Goal: Task Accomplishment & Management: Manage account settings

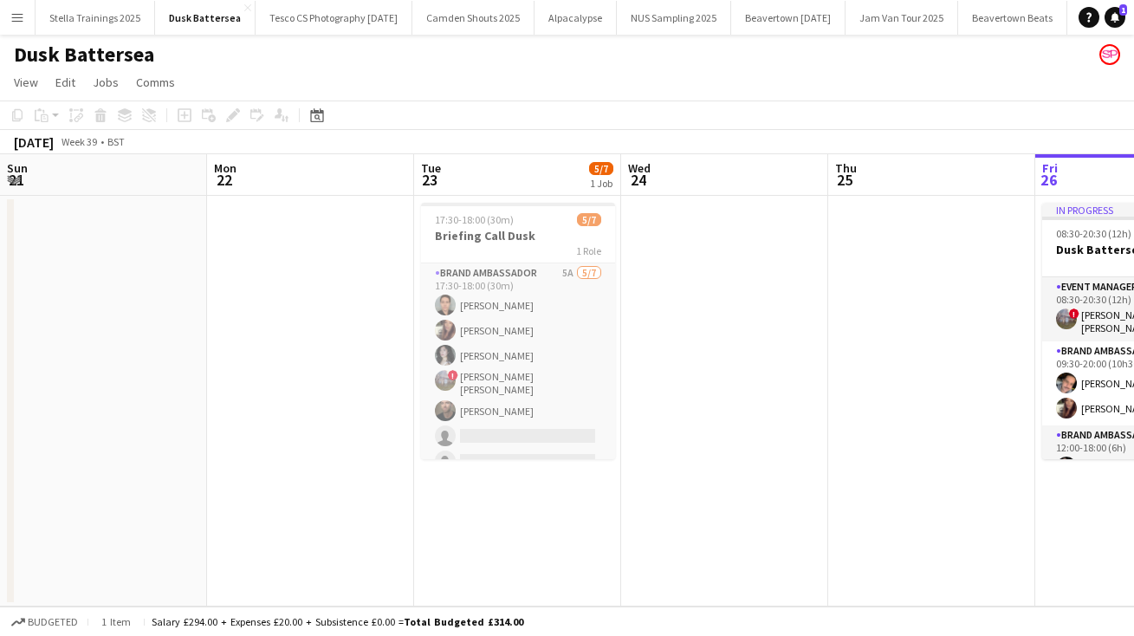
click at [20, 23] on app-icon "Menu" at bounding box center [17, 17] width 14 height 14
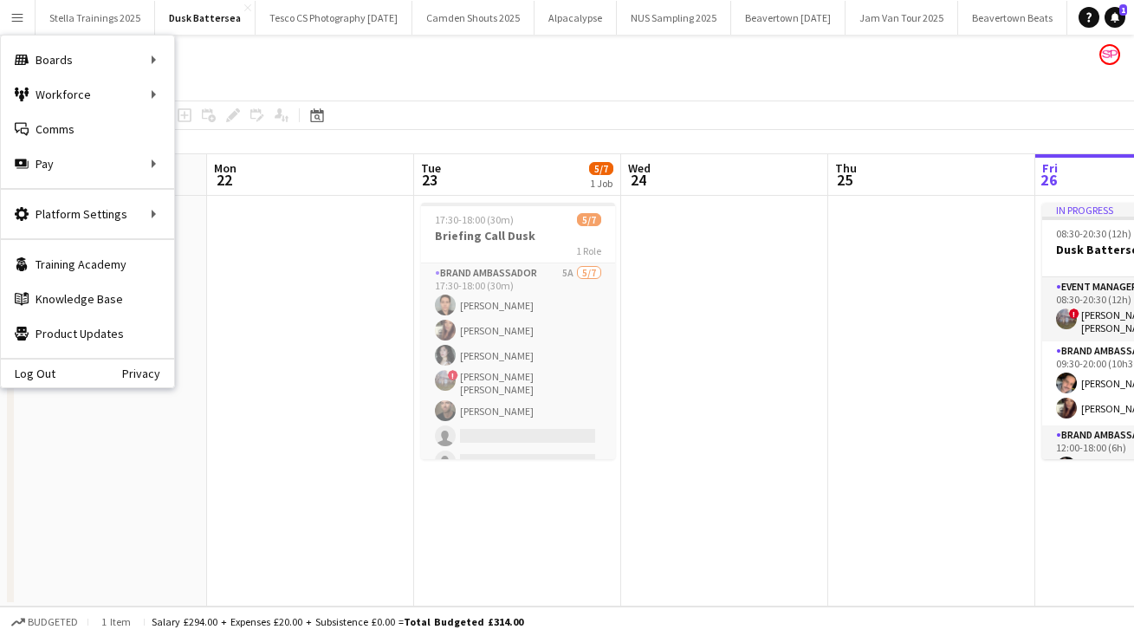
scroll to position [0, 422]
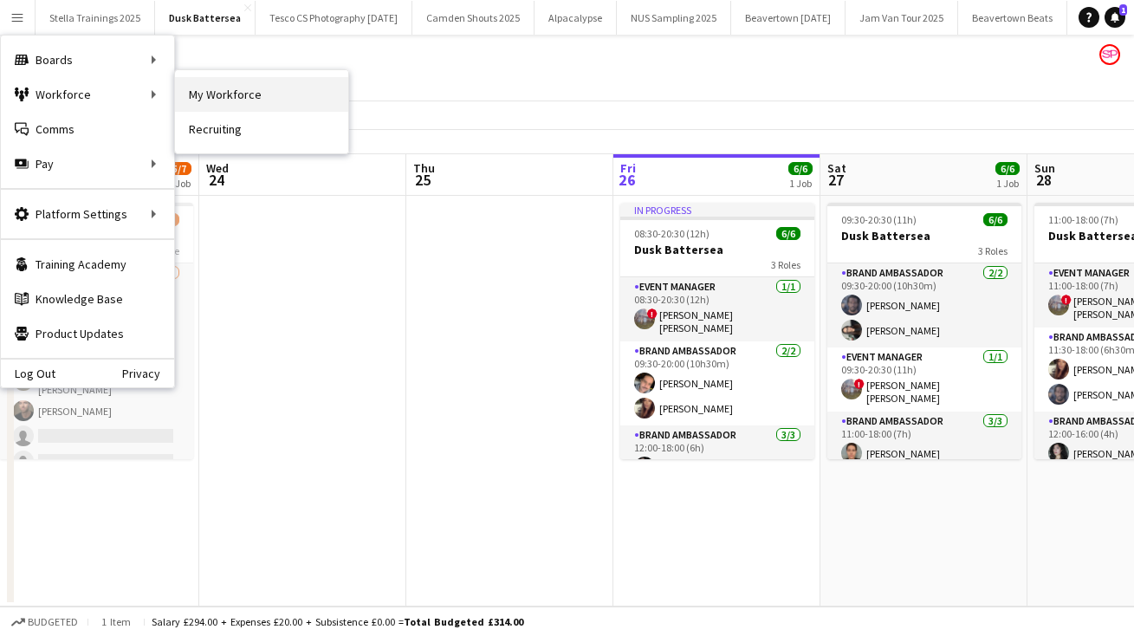
click at [248, 98] on link "My Workforce" at bounding box center [261, 94] width 173 height 35
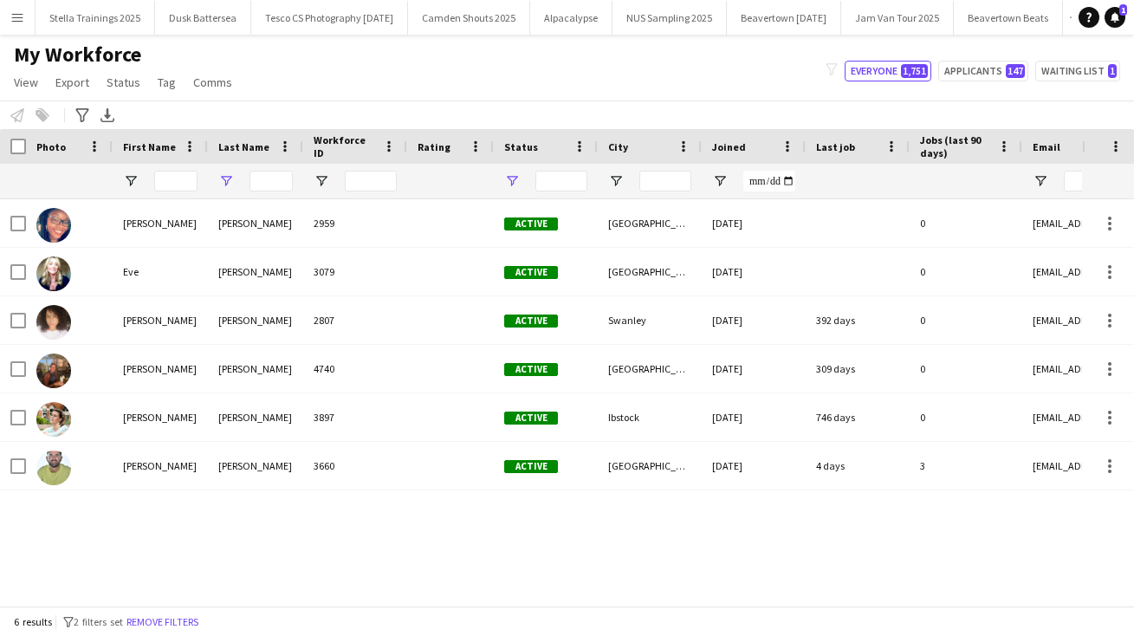
type input "******"
type input "**********"
drag, startPoint x: 288, startPoint y: 180, endPoint x: 223, endPoint y: 176, distance: 64.2
click at [230, 178] on div "******" at bounding box center [255, 181] width 95 height 35
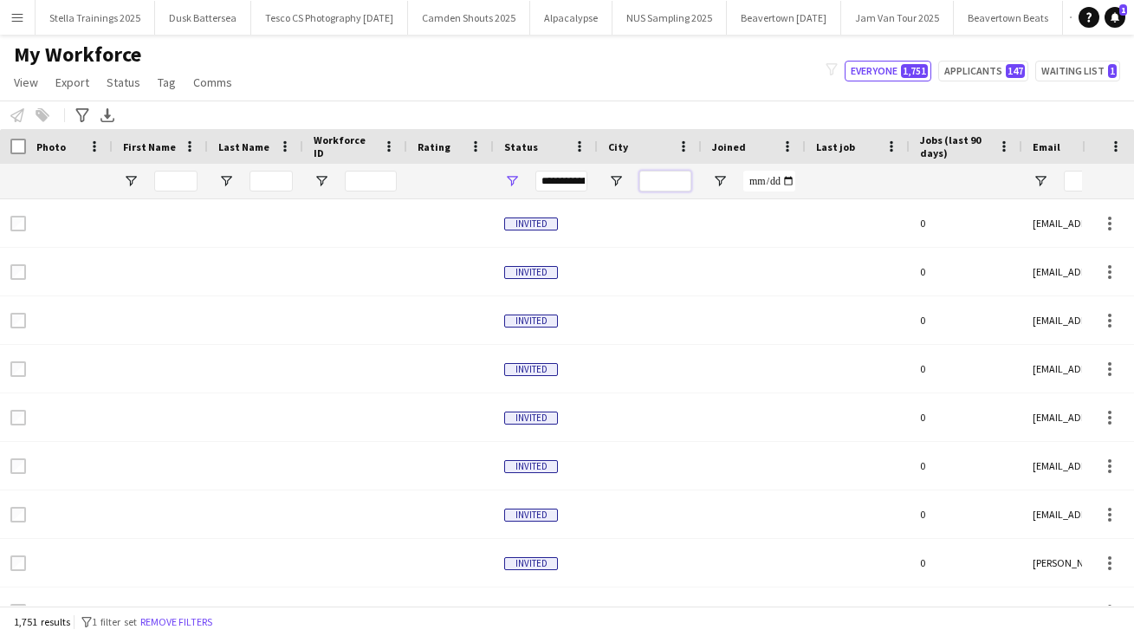
click at [661, 175] on input "City Filter Input" at bounding box center [665, 181] width 52 height 21
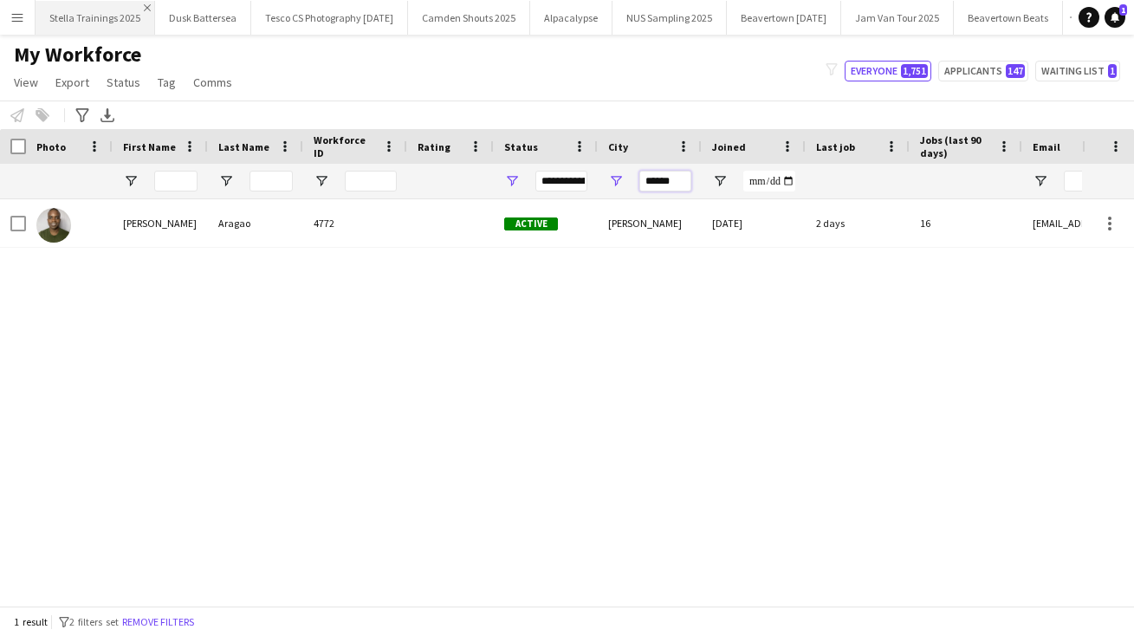
type input "******"
click at [146, 5] on app-icon "Close" at bounding box center [147, 7] width 7 height 7
click at [20, 11] on app-icon "Menu" at bounding box center [17, 17] width 14 height 14
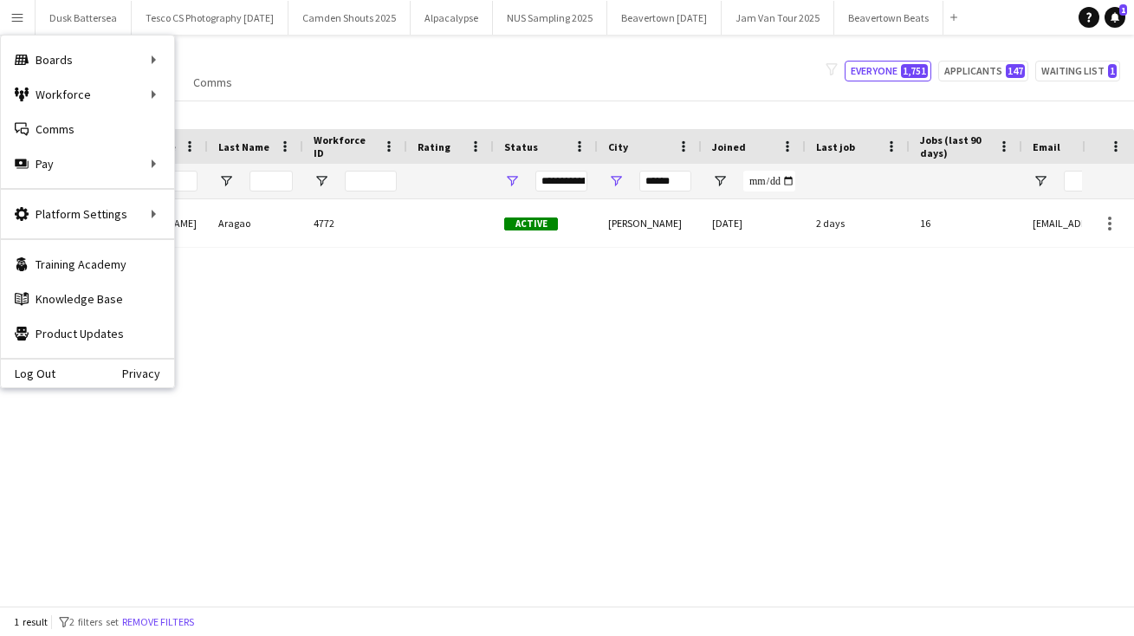
click at [695, 335] on div "[PERSON_NAME] 4772 Active [GEOGRAPHIC_DATA] [DATE] 2 days 16 [EMAIL_ADDRESS][DO…" at bounding box center [541, 402] width 1082 height 406
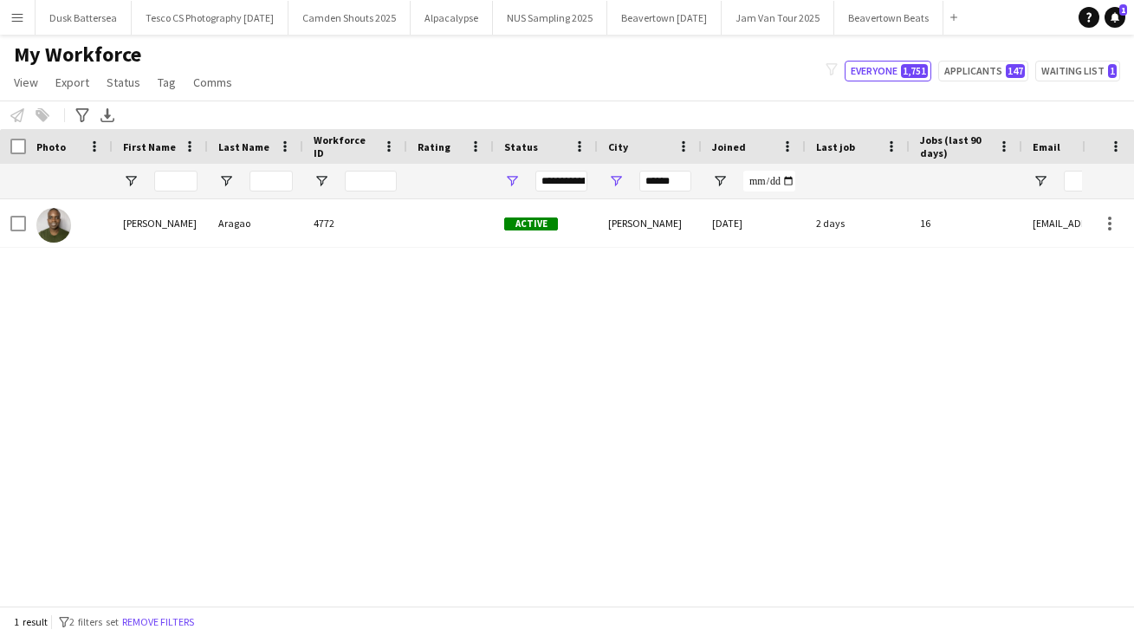
click at [20, 18] on app-icon "Menu" at bounding box center [17, 17] width 14 height 14
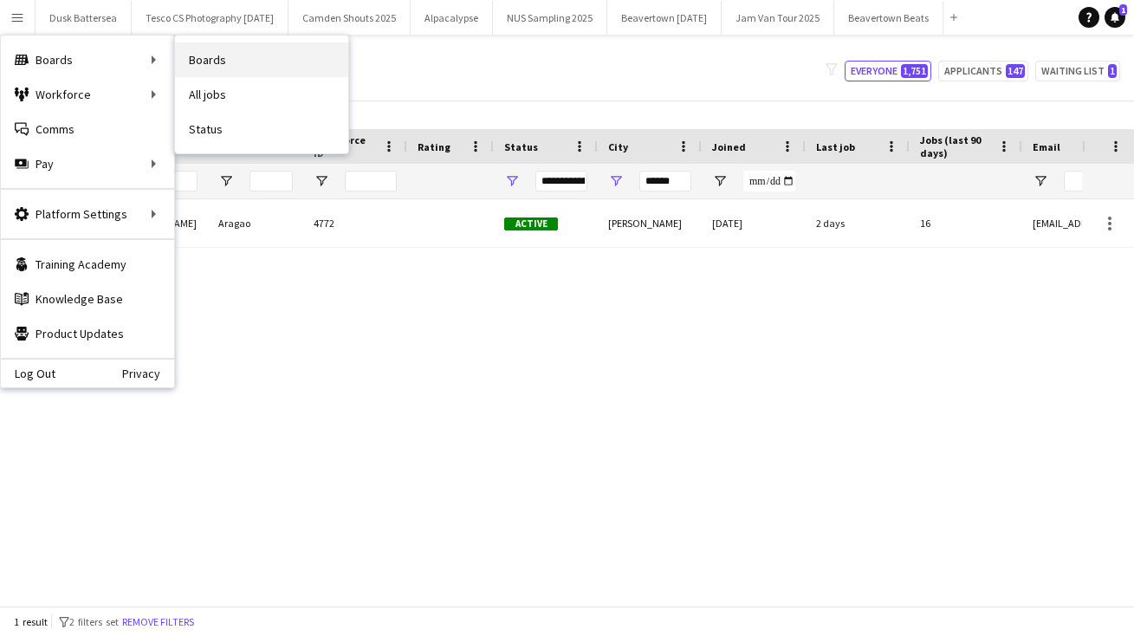
click at [222, 64] on link "Boards" at bounding box center [261, 59] width 173 height 35
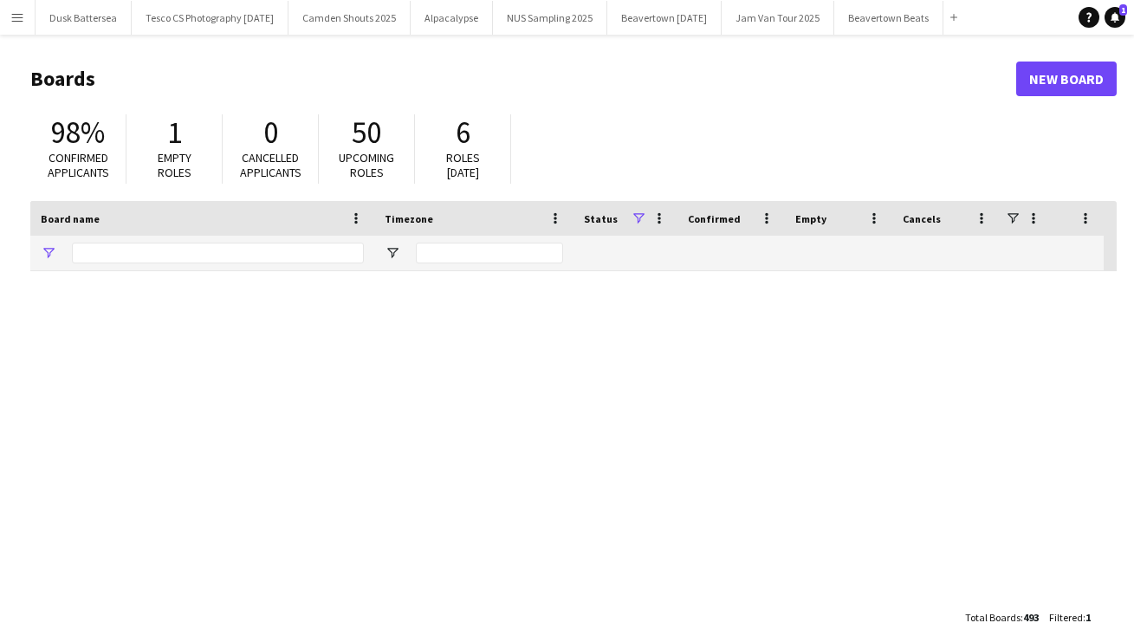
type input "**********"
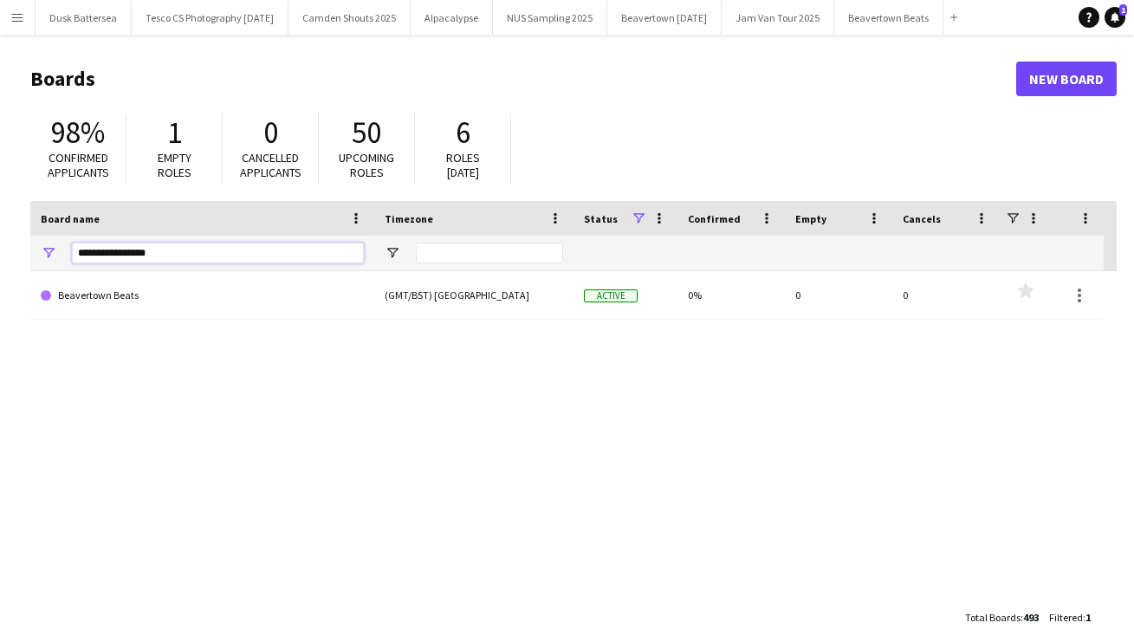
drag, startPoint x: 170, startPoint y: 251, endPoint x: -56, endPoint y: 250, distance: 226.1
click at [0, 250] on html "Menu Boards Boards Boards All jobs Status Workforce Workforce My Workforce Recr…" at bounding box center [567, 330] width 1134 height 660
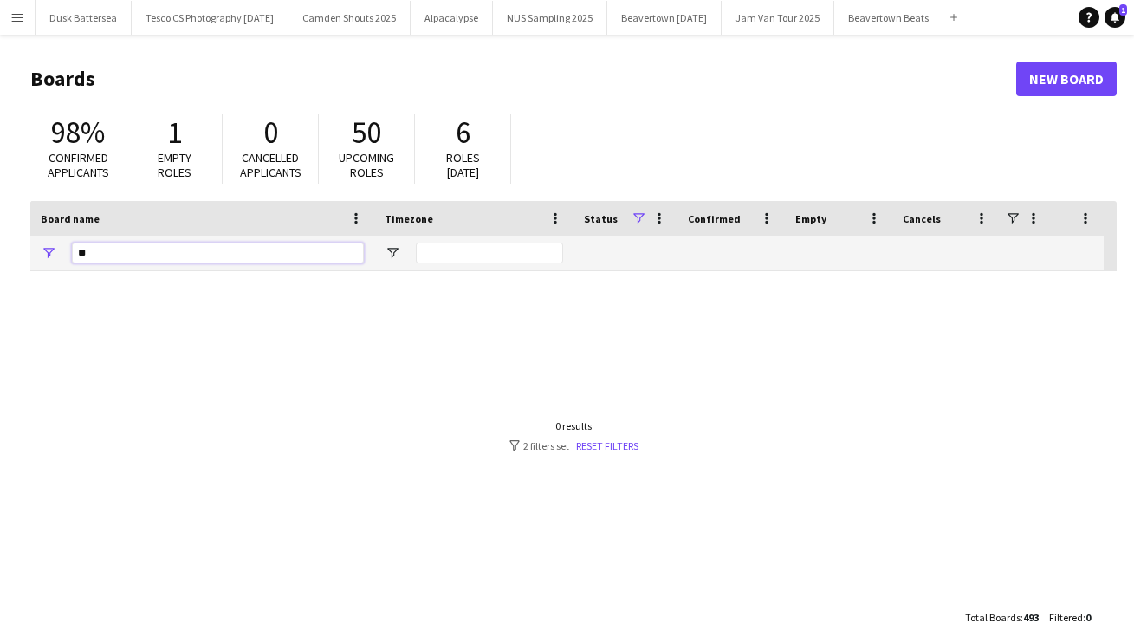
type input "*"
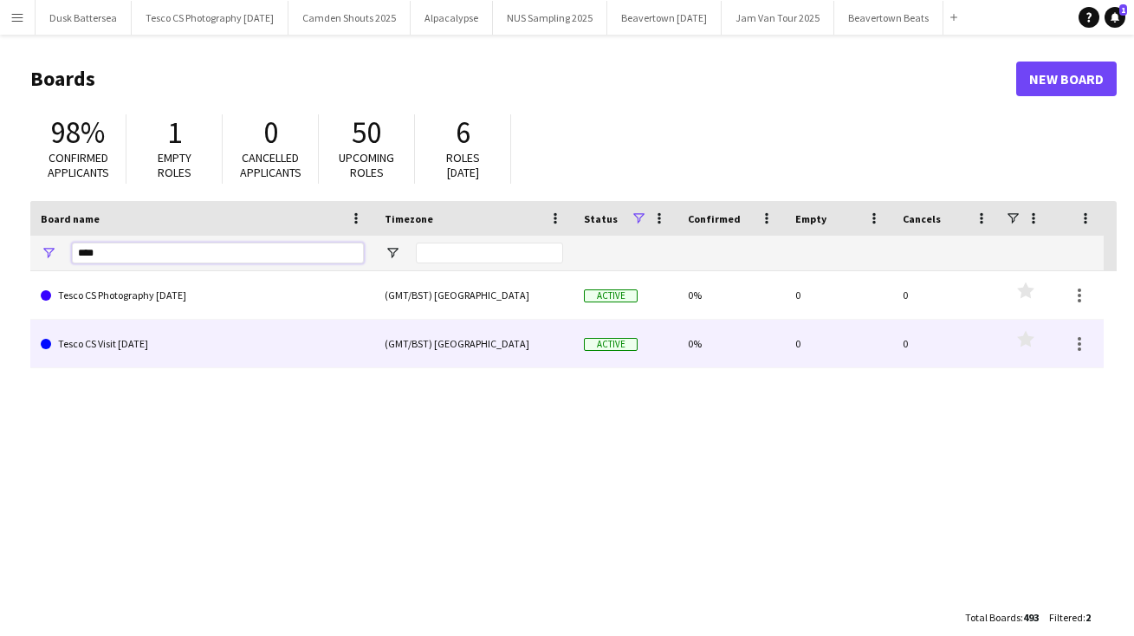
type input "****"
click at [154, 346] on link "Tesco CS Visit [DATE]" at bounding box center [202, 344] width 323 height 49
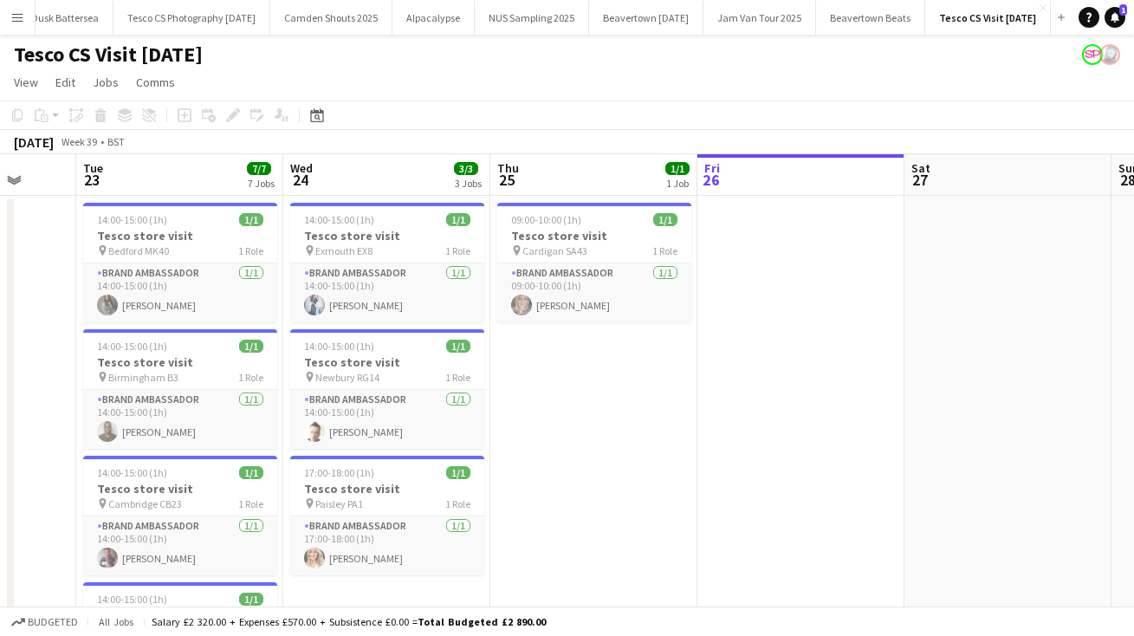
scroll to position [0, 529]
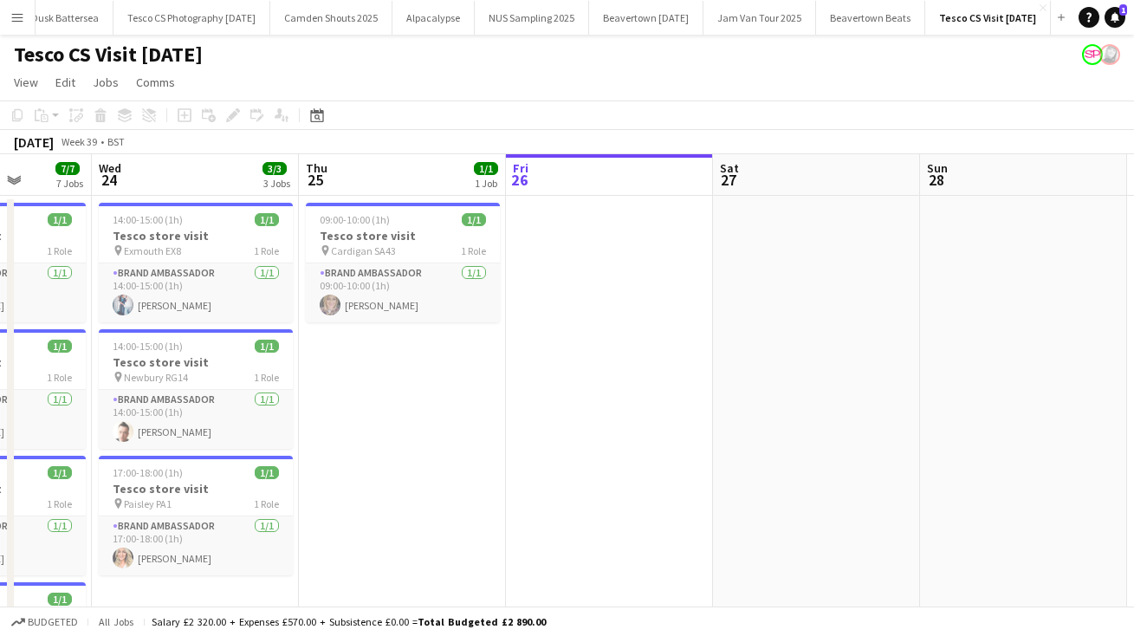
drag, startPoint x: 237, startPoint y: 407, endPoint x: 536, endPoint y: 362, distance: 302.2
click at [536, 362] on app-calendar-viewport "Sun 21 Mon 22 Tue 23 7/7 7 Jobs Wed 24 3/3 3 Jobs Thu 25 1/1 1 Job Fri 26 Sat 2…" at bounding box center [567, 639] width 1134 height 971
click at [423, 216] on div "09:00-10:00 (1h) 1/1" at bounding box center [403, 219] width 194 height 13
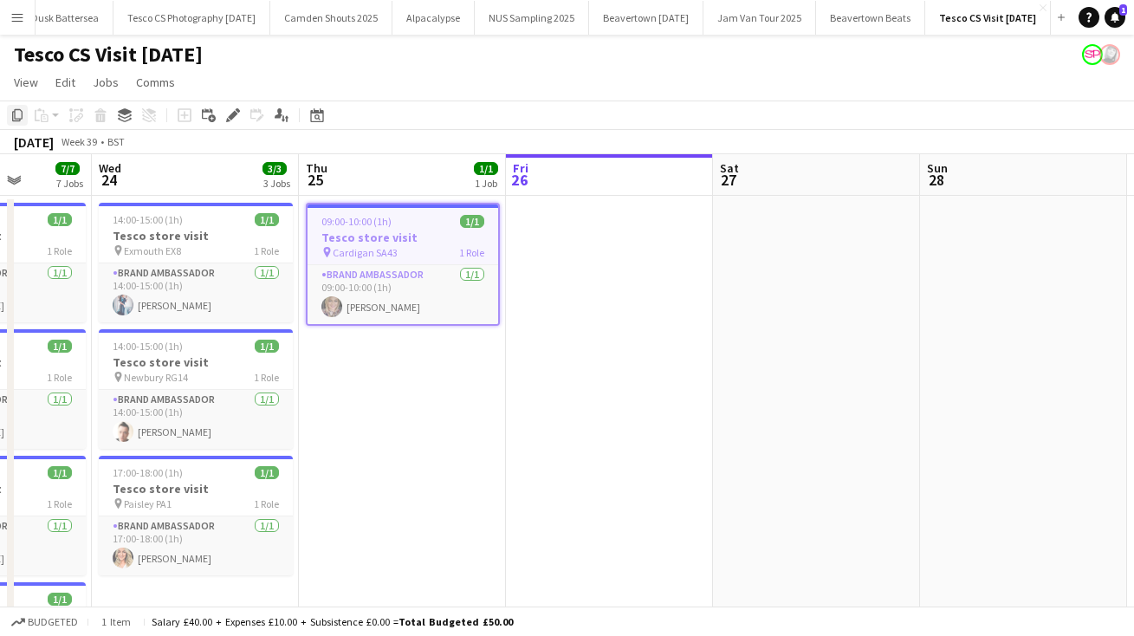
click at [18, 112] on icon "Copy" at bounding box center [17, 115] width 14 height 14
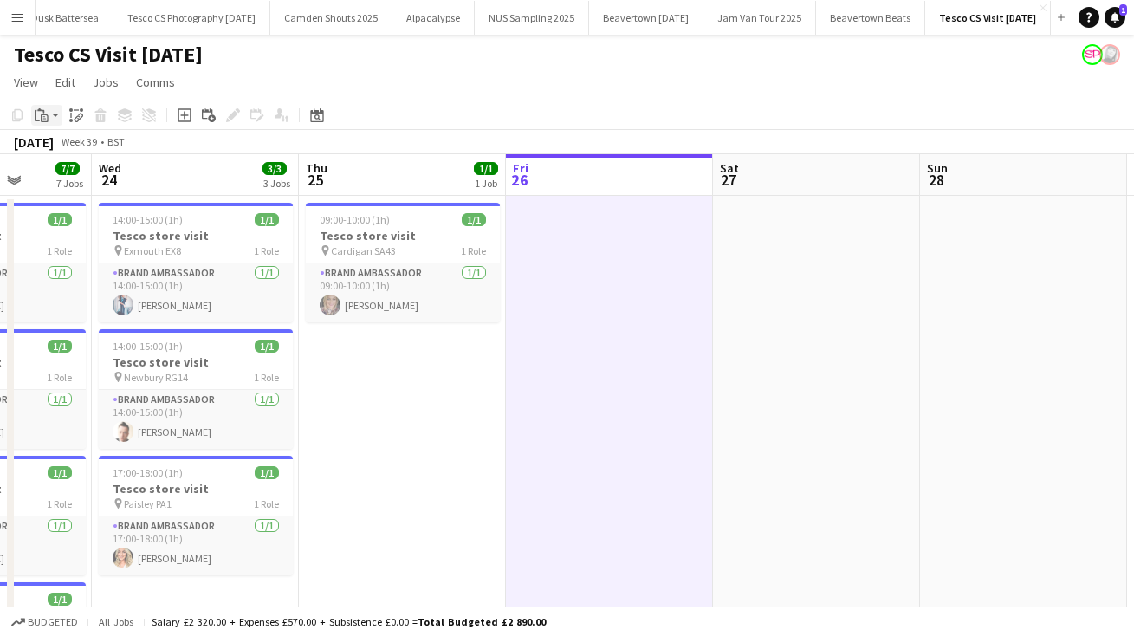
click at [55, 110] on app-action-btn "Paste" at bounding box center [46, 115] width 31 height 21
click at [63, 146] on link "Paste Command V" at bounding box center [114, 148] width 137 height 16
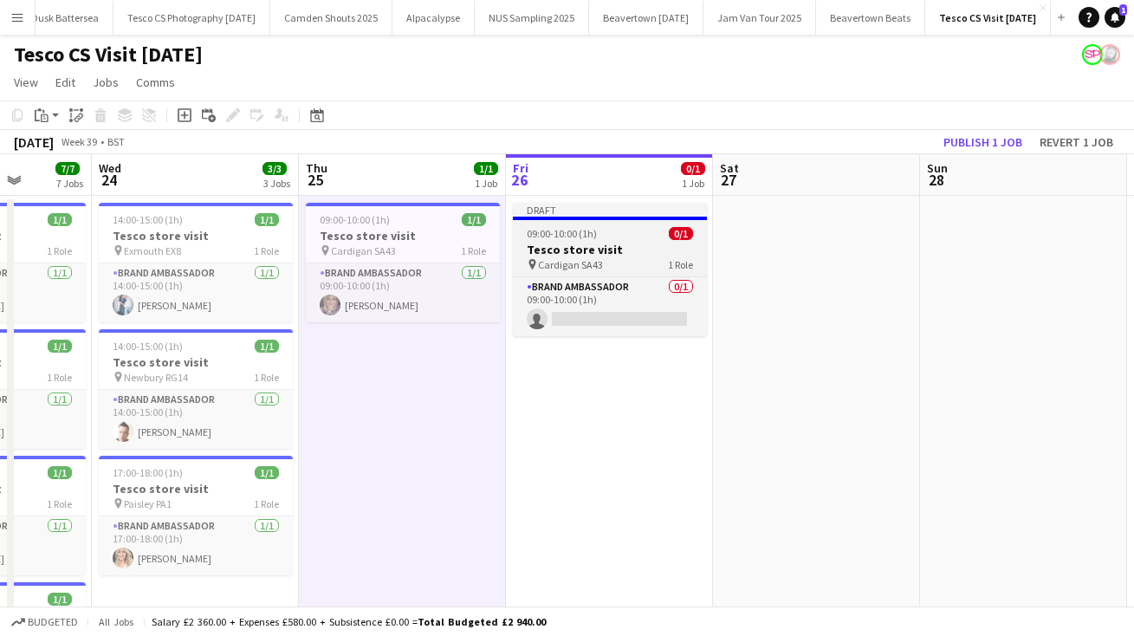
click at [569, 264] on span "Cardigan SA43" at bounding box center [570, 264] width 65 height 13
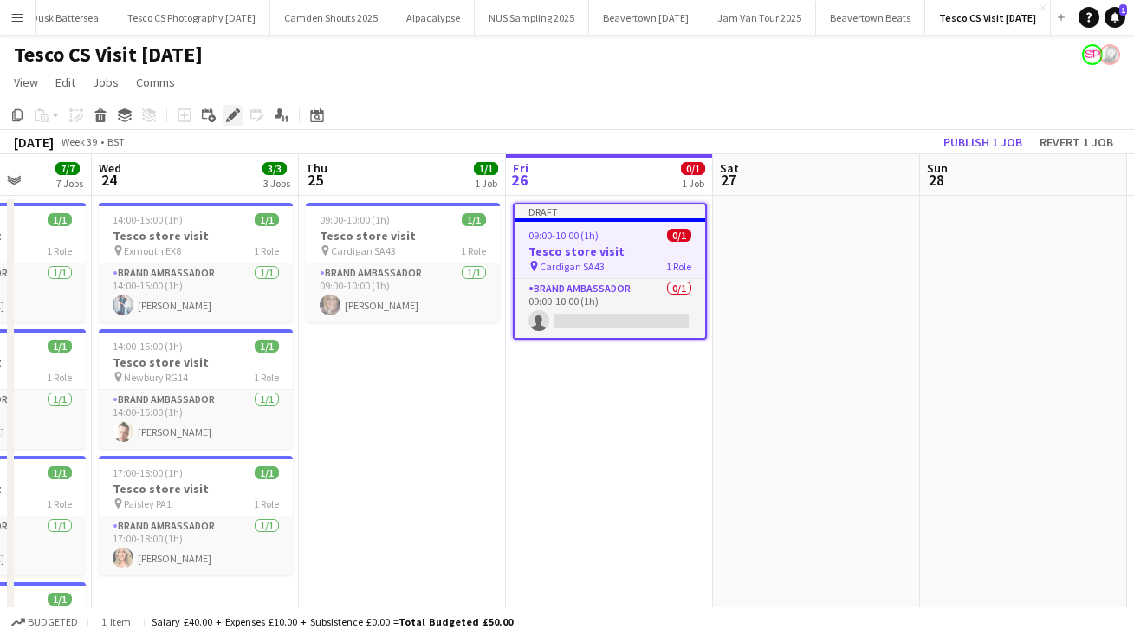
click at [234, 115] on icon at bounding box center [233, 116] width 10 height 10
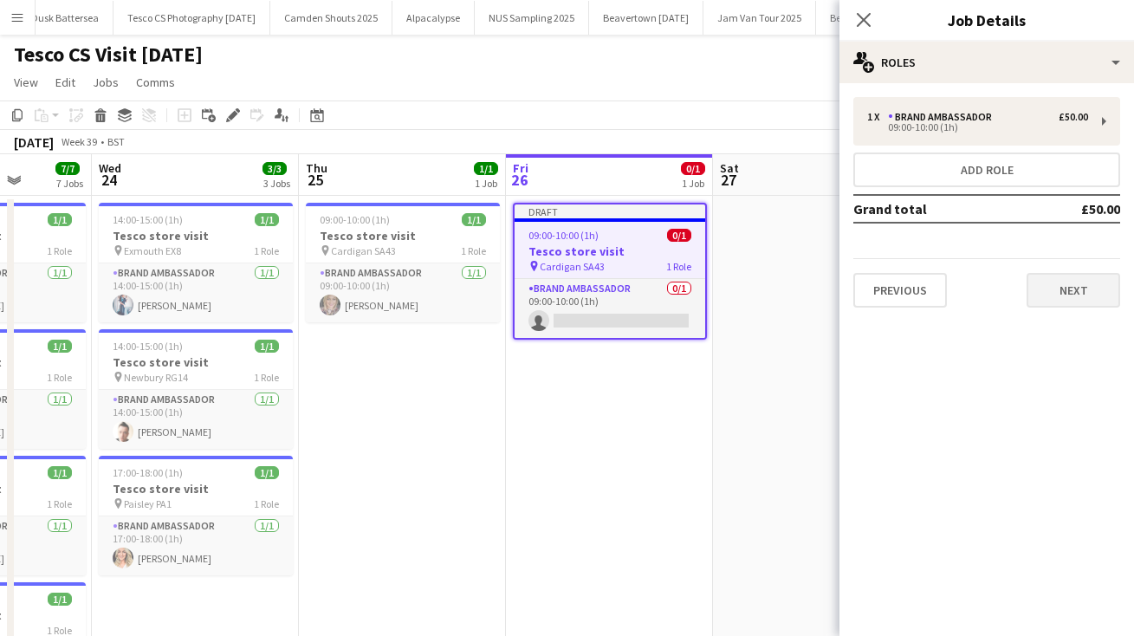
click at [1081, 292] on button "Next" at bounding box center [1073, 290] width 94 height 35
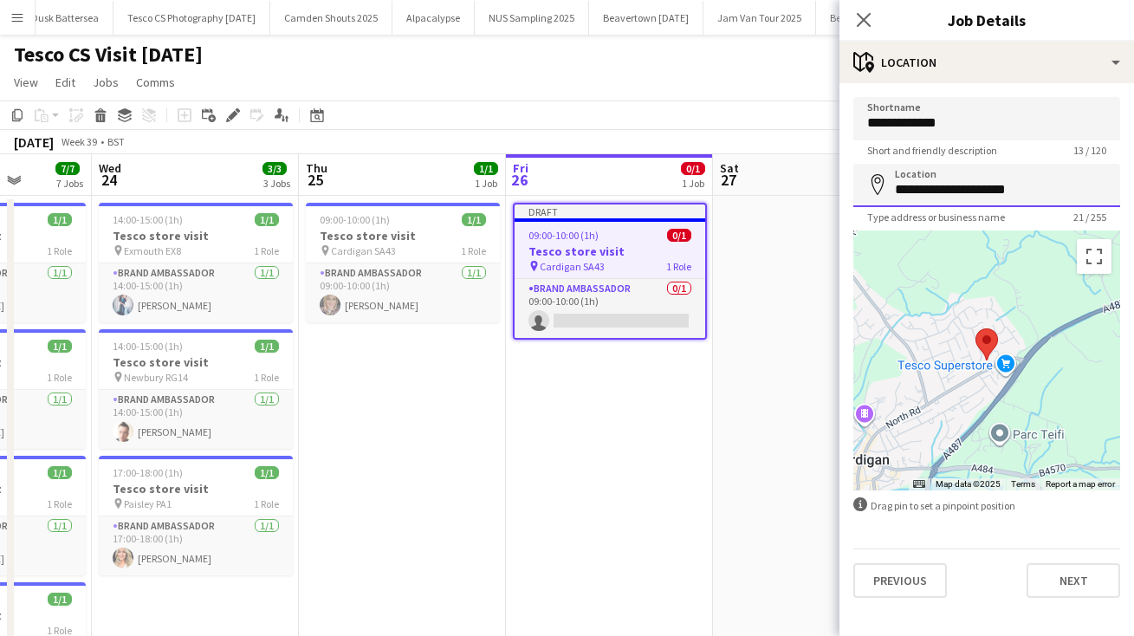
drag, startPoint x: 1041, startPoint y: 188, endPoint x: 851, endPoint y: 178, distance: 189.9
click at [852, 181] on form "**********" at bounding box center [986, 347] width 295 height 501
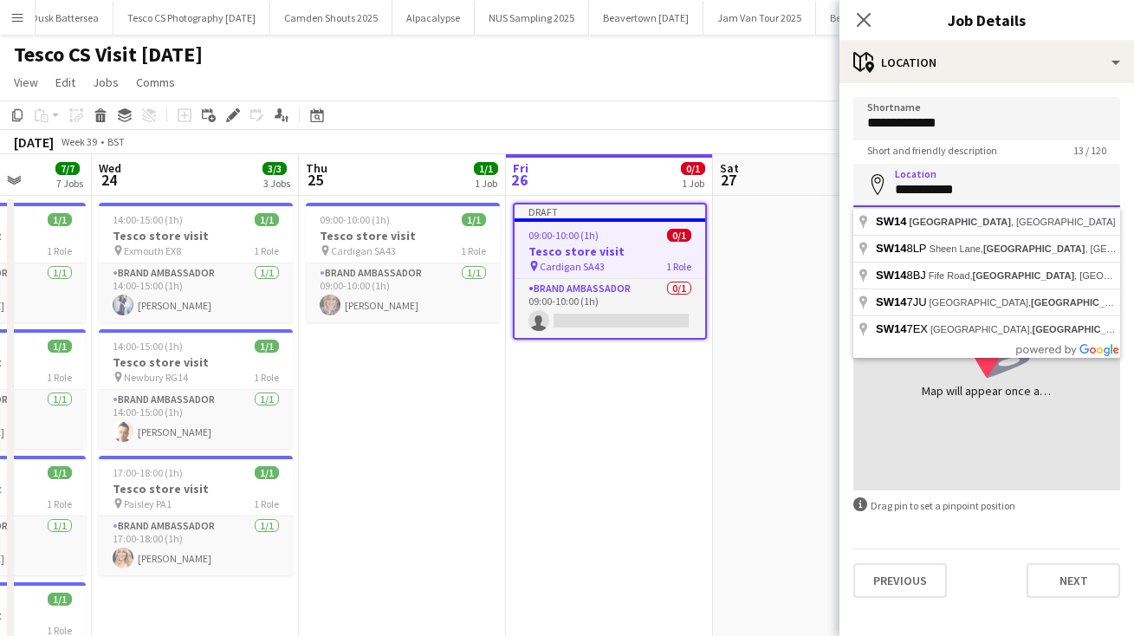
type input "**********"
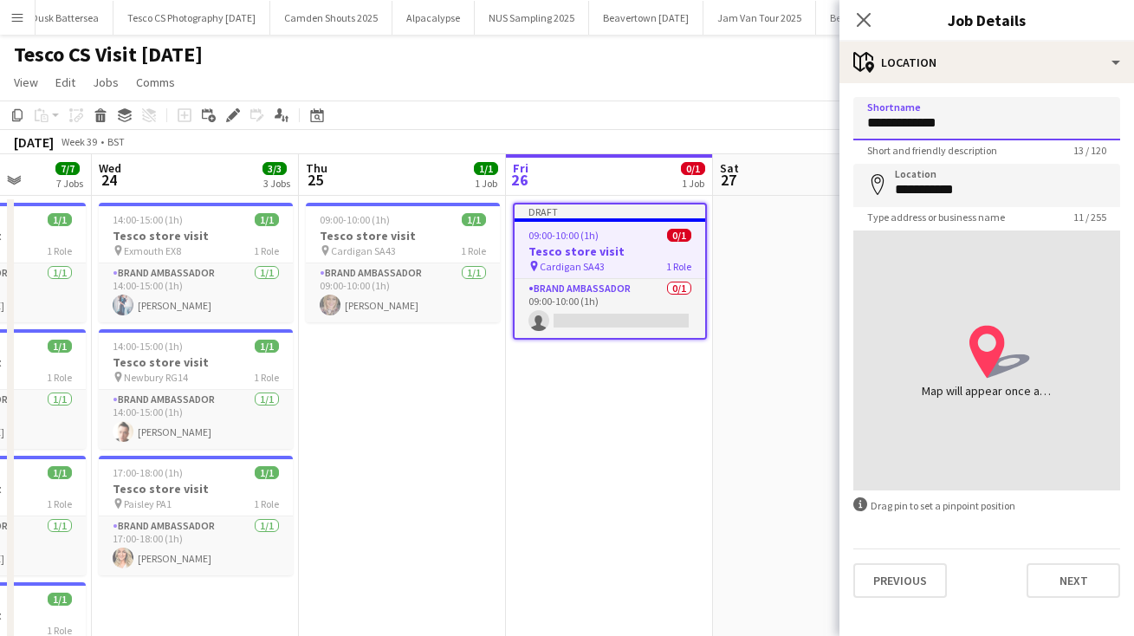
drag, startPoint x: 968, startPoint y: 120, endPoint x: 692, endPoint y: 108, distance: 275.7
click at [699, 113] on body "Menu Boards Boards Boards All jobs Status Workforce Workforce My Workforce Recr…" at bounding box center [567, 577] width 1134 height 1155
type input "**********"
click at [1053, 581] on button "Next" at bounding box center [1073, 580] width 94 height 35
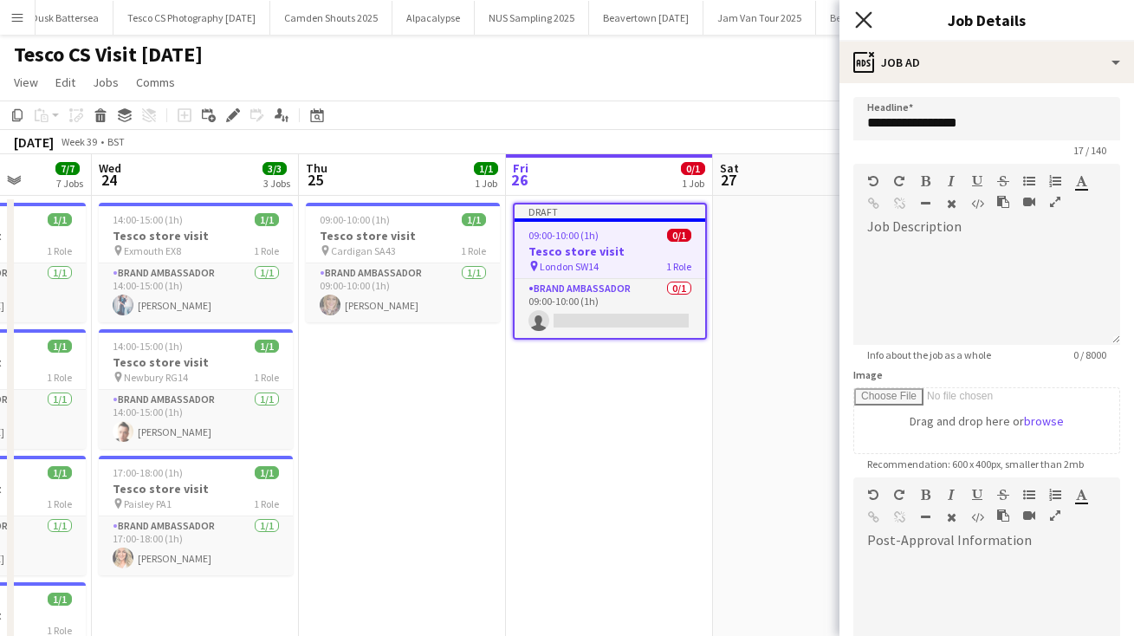
click at [864, 17] on icon "Close pop-in" at bounding box center [863, 19] width 16 height 16
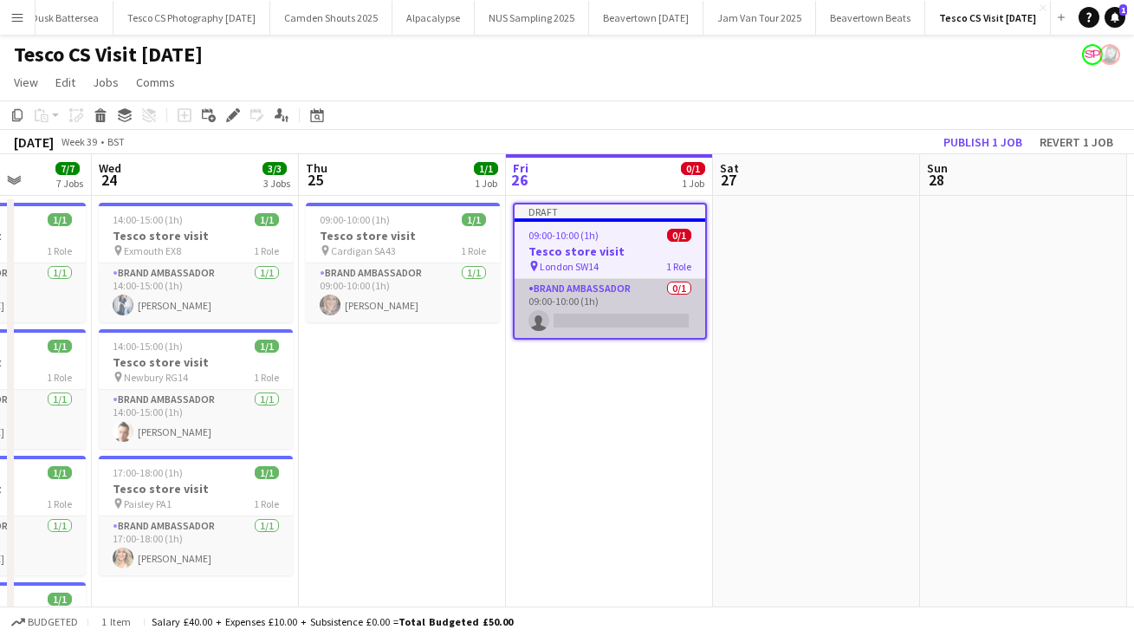
click at [586, 322] on app-card-role "Brand Ambassador 0/1 09:00-10:00 (1h) single-neutral-actions" at bounding box center [610, 308] width 191 height 59
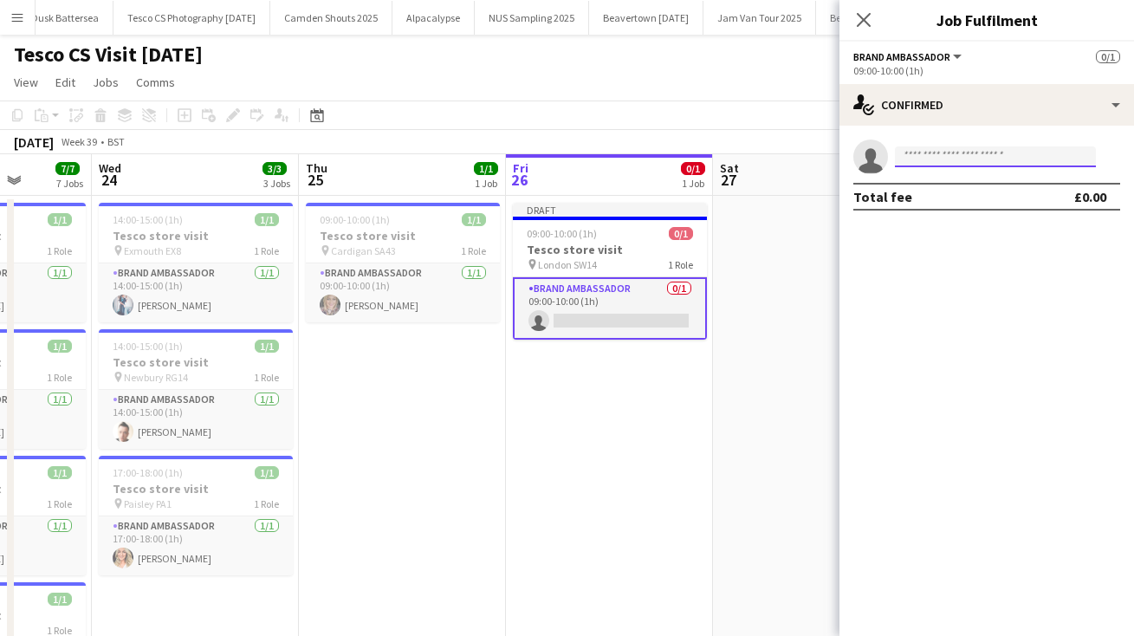
click at [920, 158] on input at bounding box center [995, 156] width 201 height 21
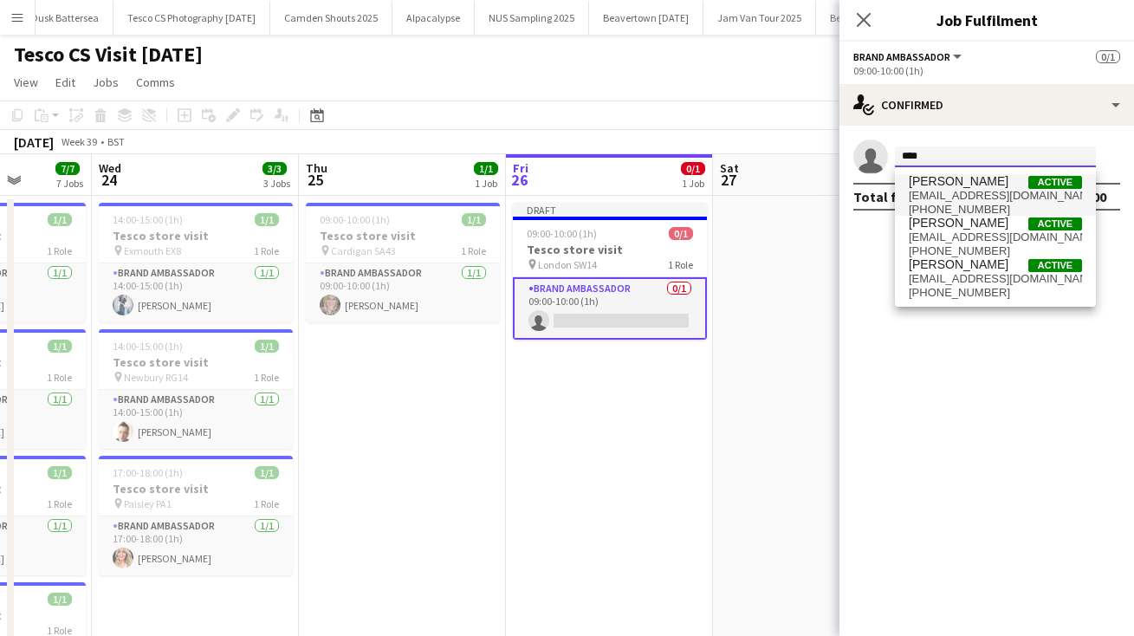
type input "****"
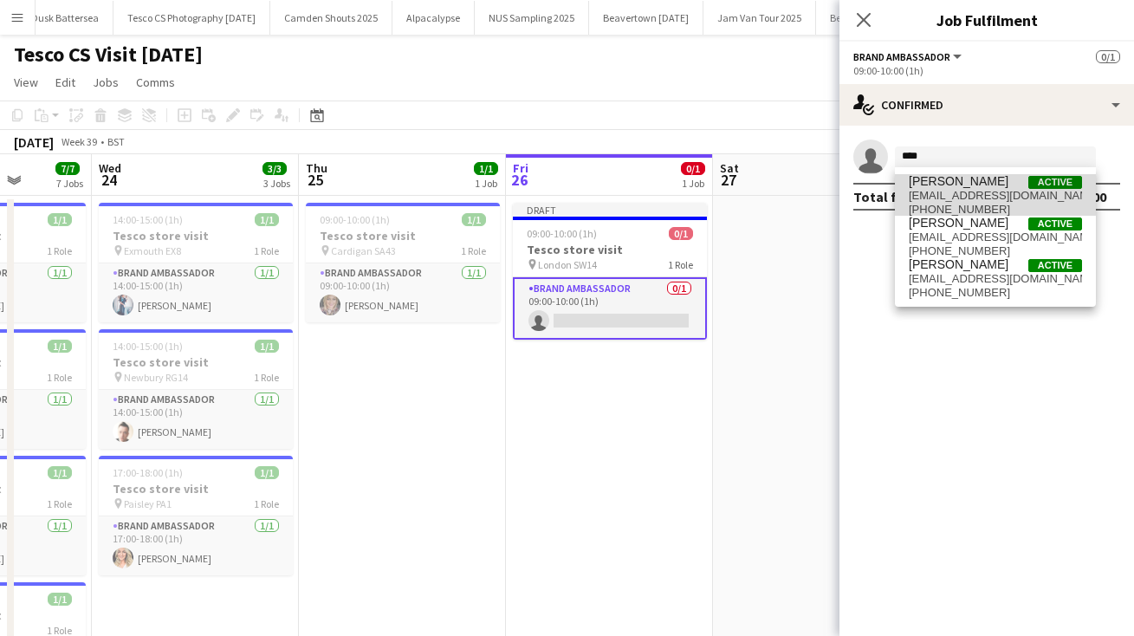
click at [951, 193] on span "[EMAIL_ADDRESS][DOMAIN_NAME]" at bounding box center [995, 196] width 173 height 14
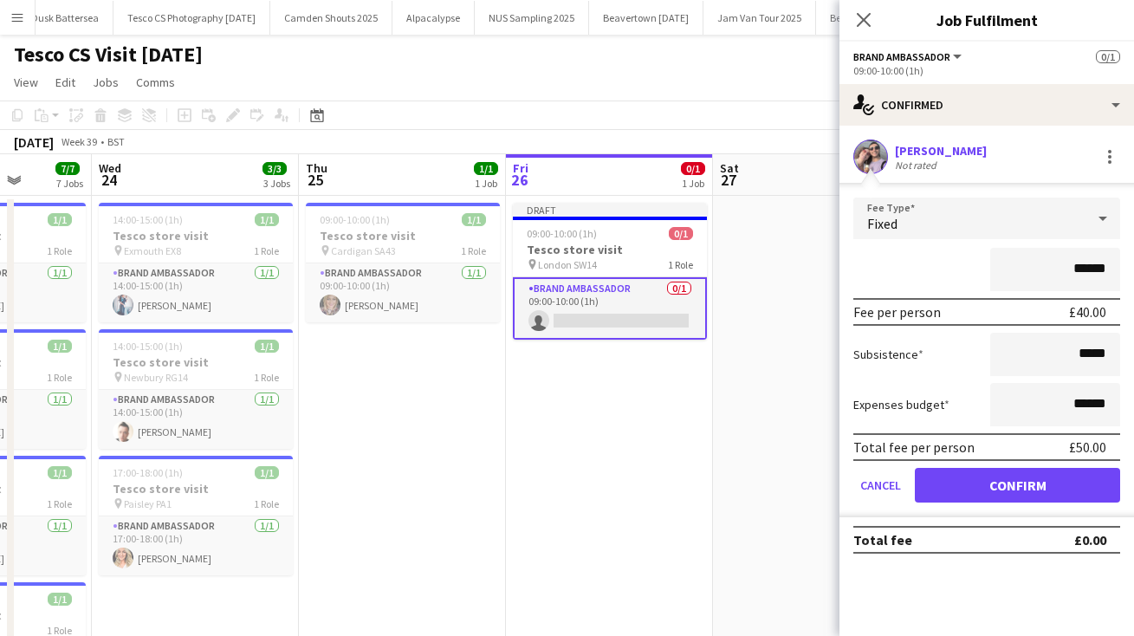
click at [1008, 489] on button "Confirm" at bounding box center [1017, 485] width 205 height 35
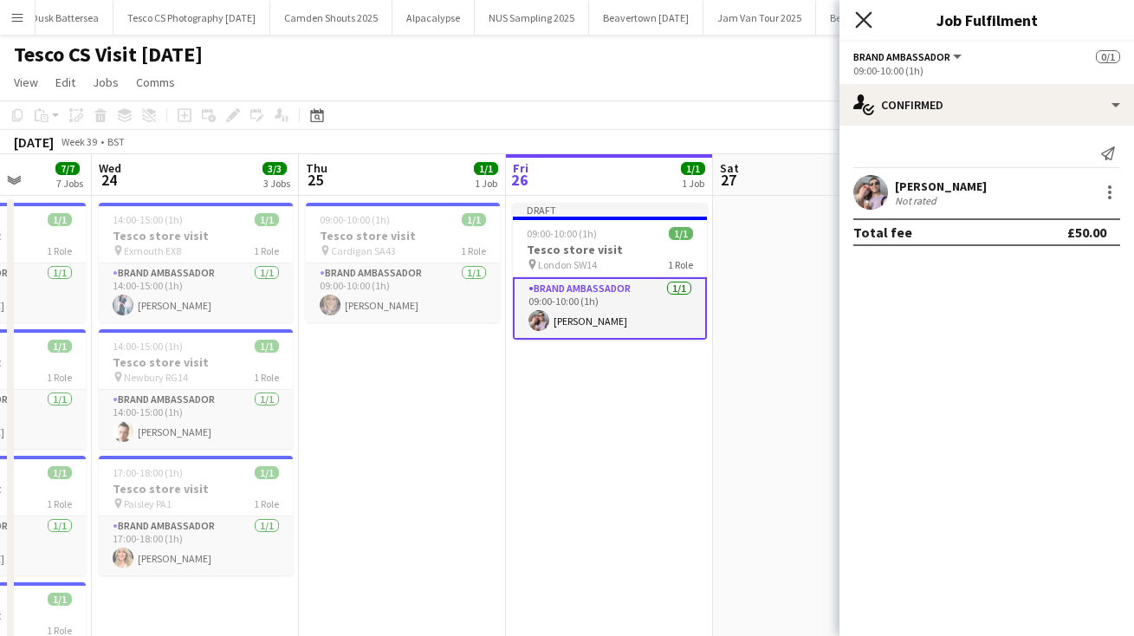
click at [858, 16] on icon "Close pop-in" at bounding box center [863, 19] width 16 height 16
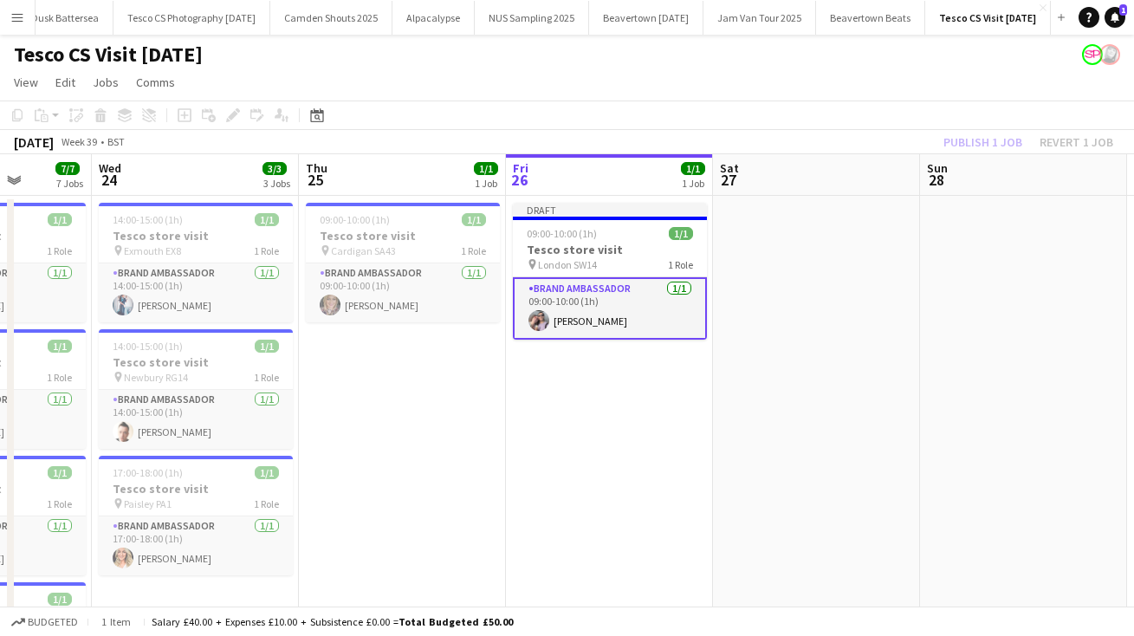
click at [867, 71] on app-page-menu "View Day view expanded Day view collapsed Month view Date picker Jump to [DATE]…" at bounding box center [567, 84] width 1134 height 33
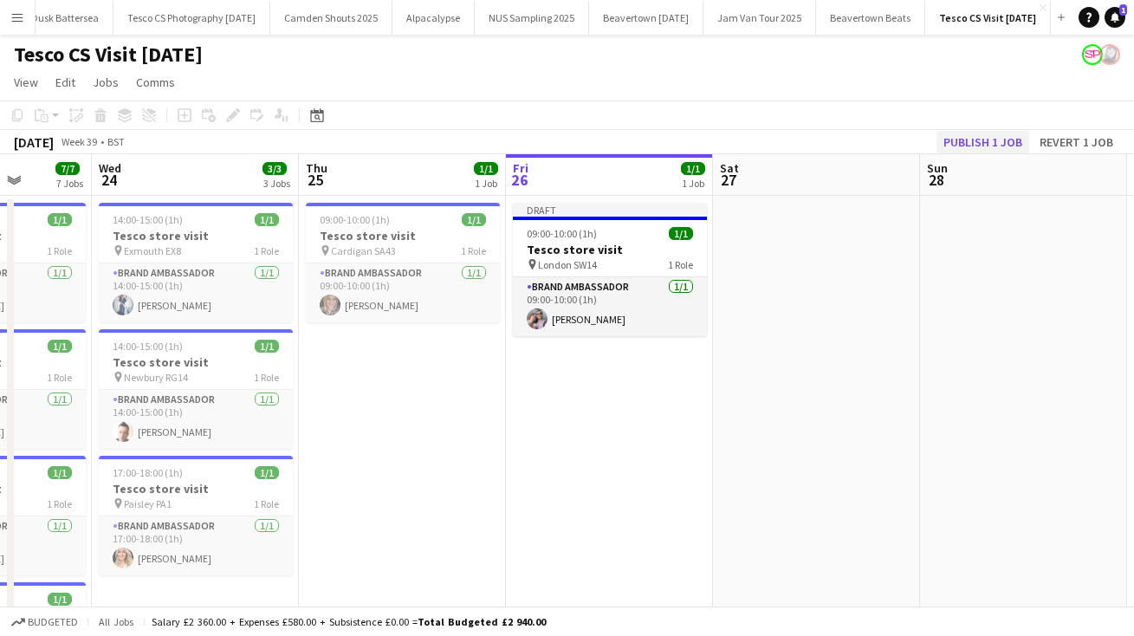
click at [974, 145] on button "Publish 1 job" at bounding box center [982, 142] width 93 height 23
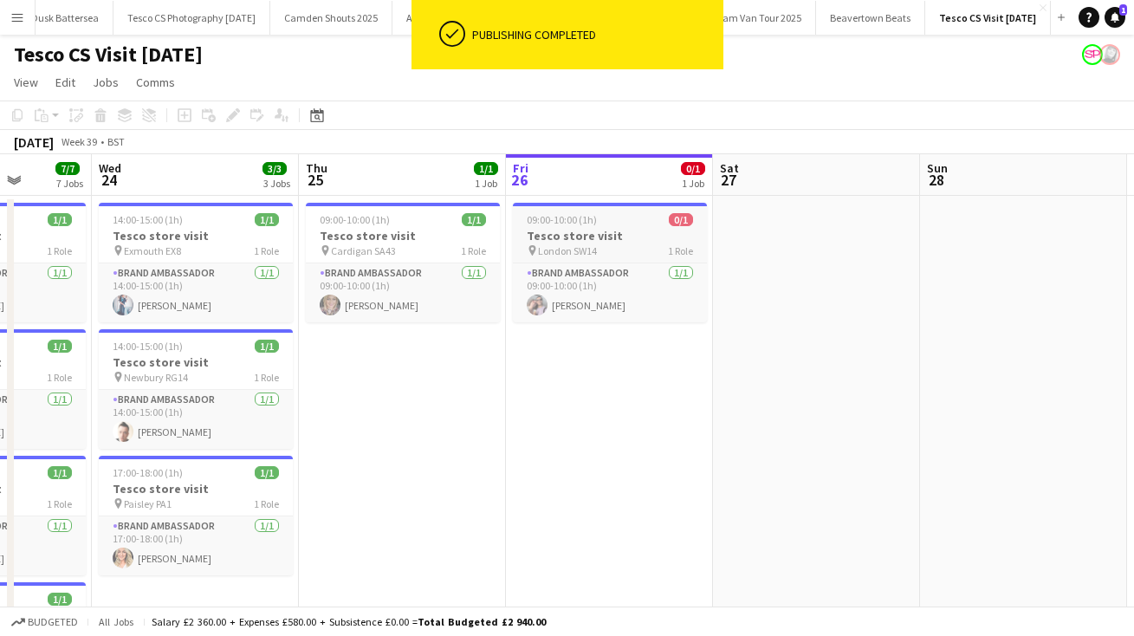
click at [623, 224] on div "09:00-10:00 (1h) 0/1" at bounding box center [610, 219] width 194 height 13
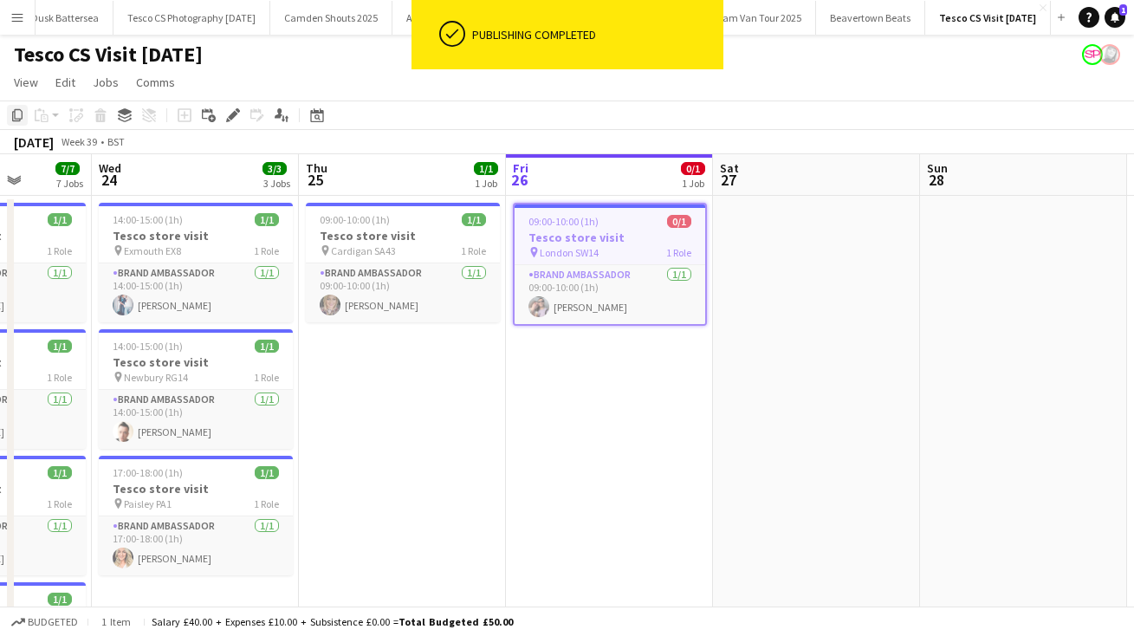
click at [21, 113] on icon "Copy" at bounding box center [17, 115] width 14 height 14
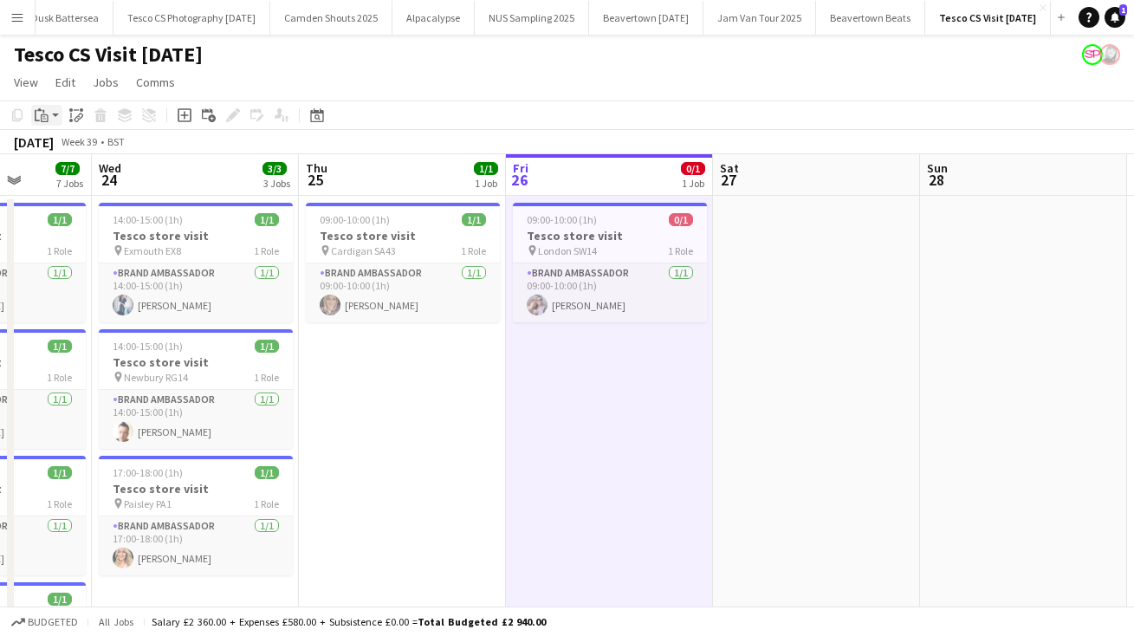
click at [54, 110] on app-action-btn "Paste" at bounding box center [46, 115] width 31 height 21
click at [70, 149] on link "Paste Command V" at bounding box center [114, 148] width 137 height 16
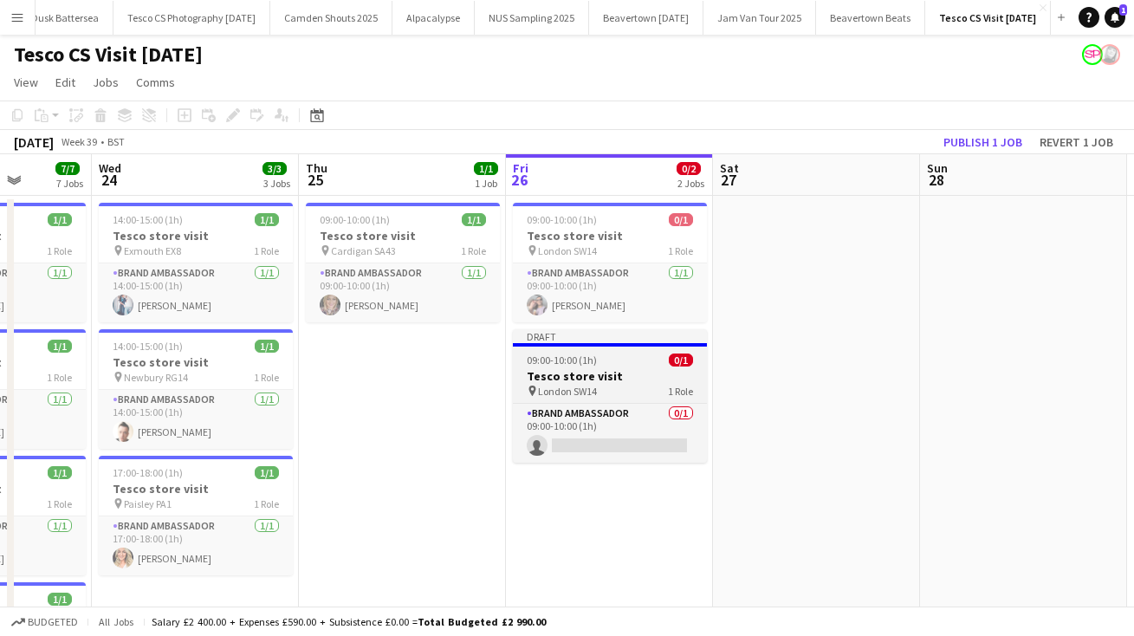
click at [561, 390] on span "London SW14" at bounding box center [567, 391] width 59 height 13
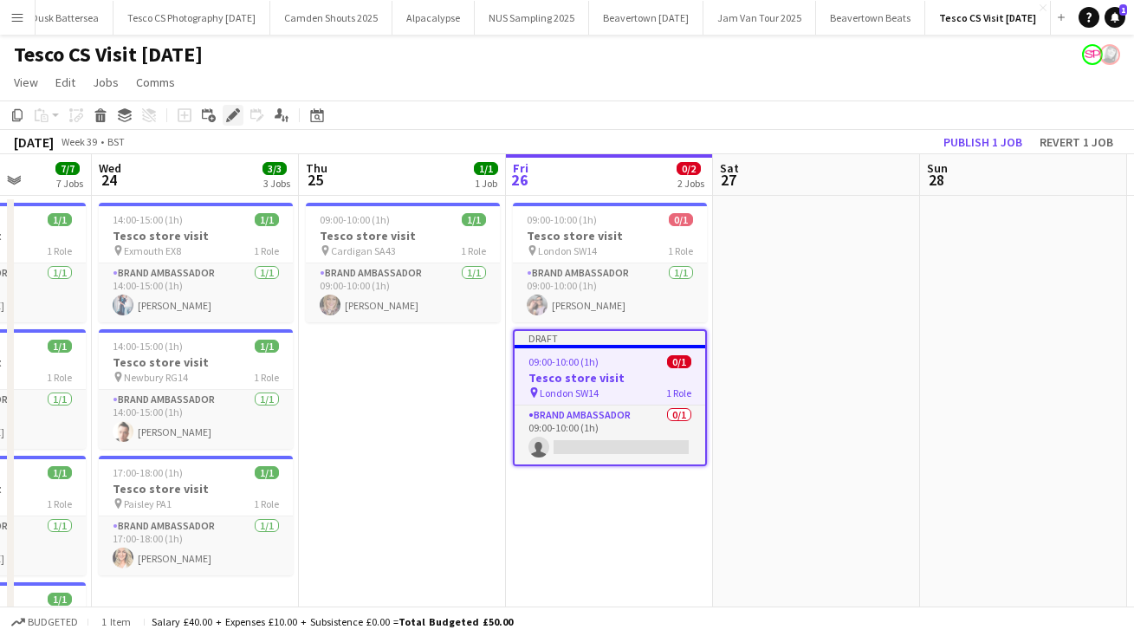
click at [235, 114] on icon at bounding box center [233, 116] width 10 height 10
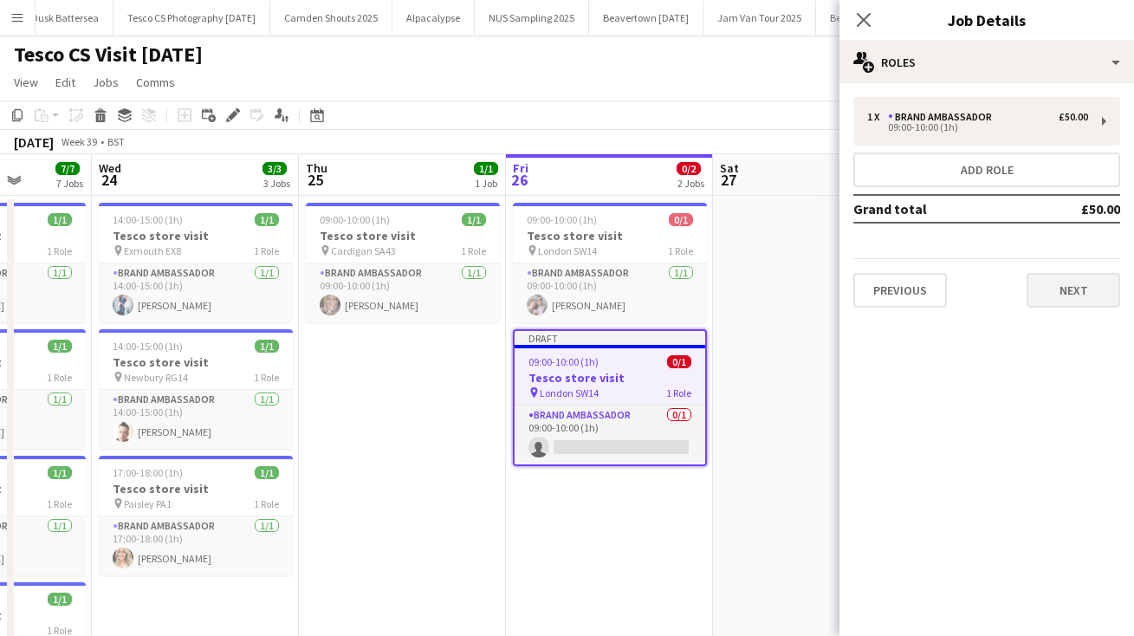
click at [1079, 301] on button "Next" at bounding box center [1073, 290] width 94 height 35
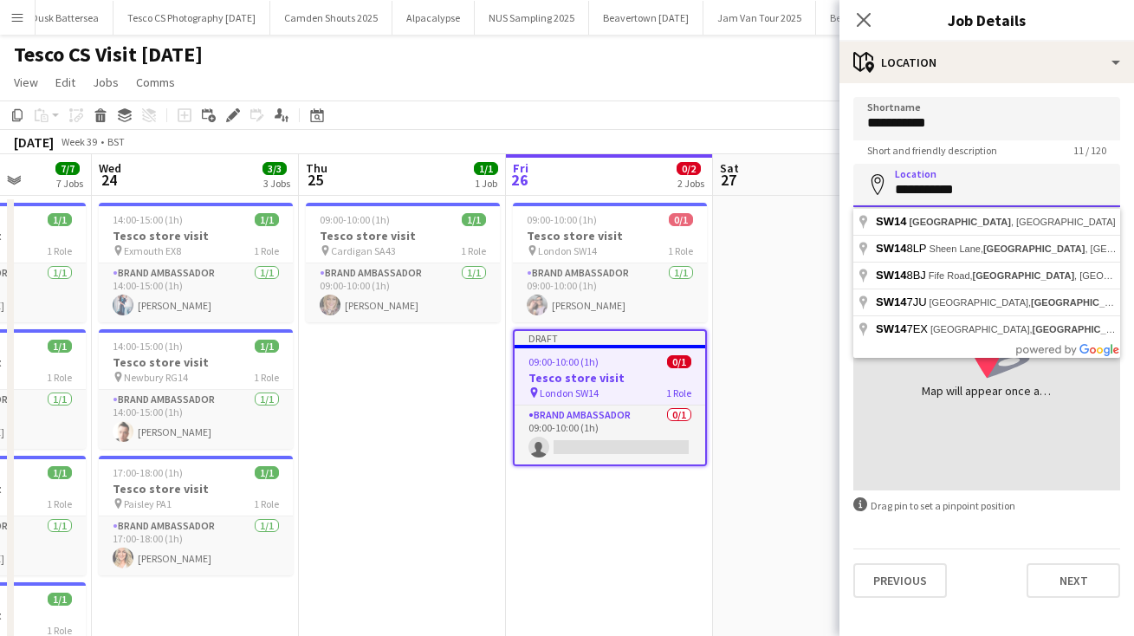
drag, startPoint x: 988, startPoint y: 195, endPoint x: 769, endPoint y: 182, distance: 219.5
click at [774, 183] on body "Menu Boards Boards Boards All jobs Status Workforce Workforce My Workforce Recr…" at bounding box center [567, 577] width 1134 height 1155
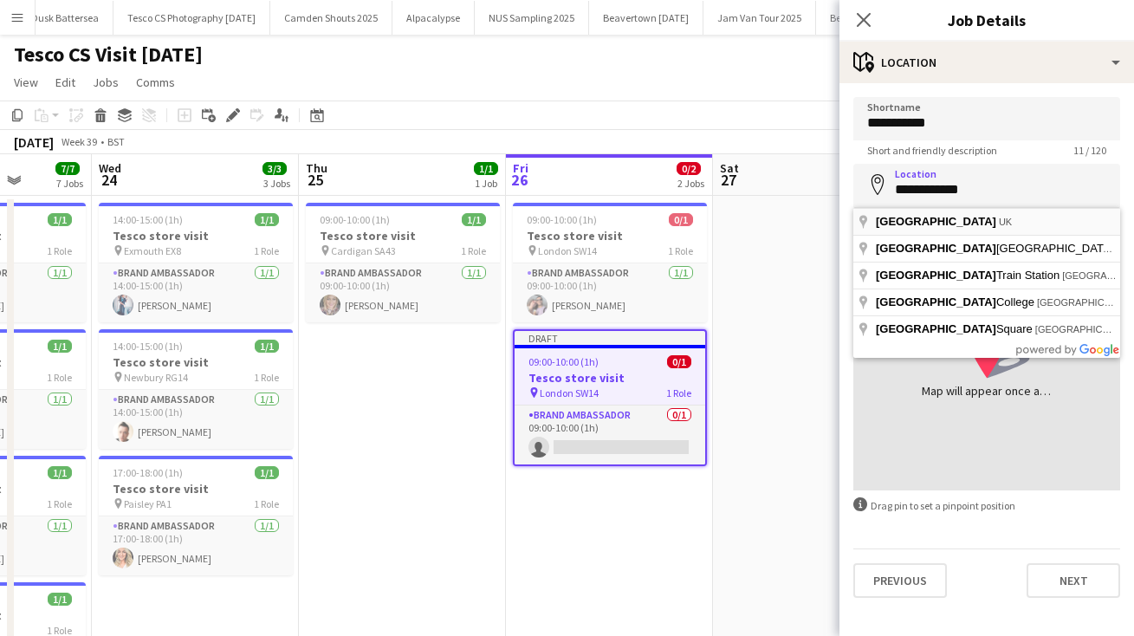
type input "**********"
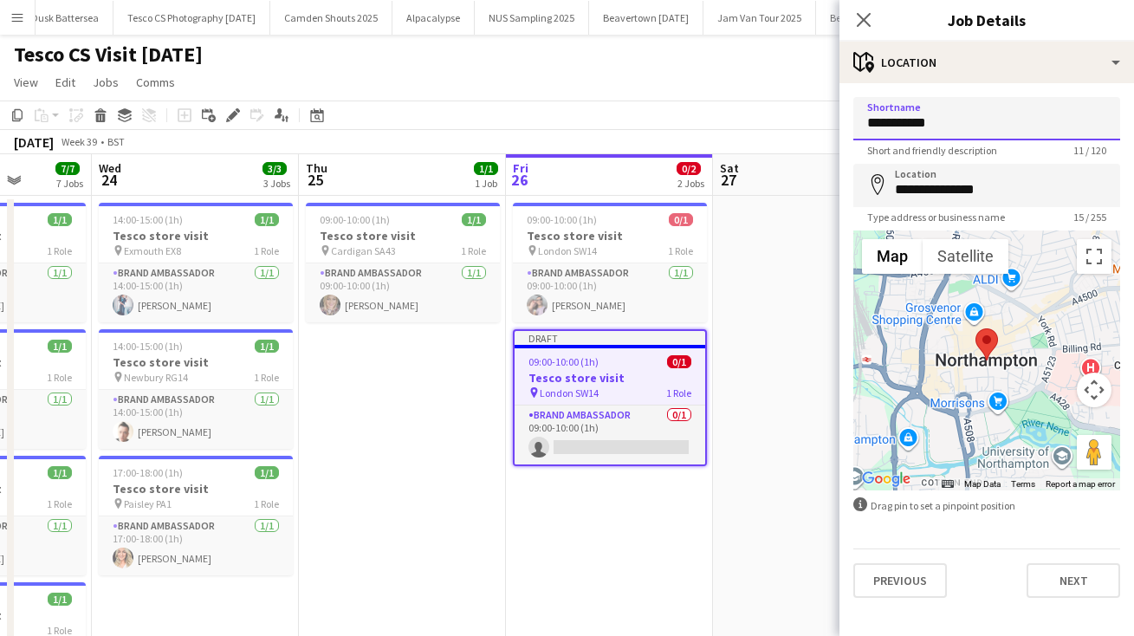
drag, startPoint x: 959, startPoint y: 120, endPoint x: 760, endPoint y: 101, distance: 200.1
click at [776, 107] on body "Menu Boards Boards Boards All jobs Status Workforce Workforce My Workforce Recr…" at bounding box center [567, 577] width 1134 height 1155
type input "**********"
drag, startPoint x: 760, startPoint y: 101, endPoint x: 1075, endPoint y: 571, distance: 565.5
click at [1076, 573] on button "Next" at bounding box center [1073, 580] width 94 height 35
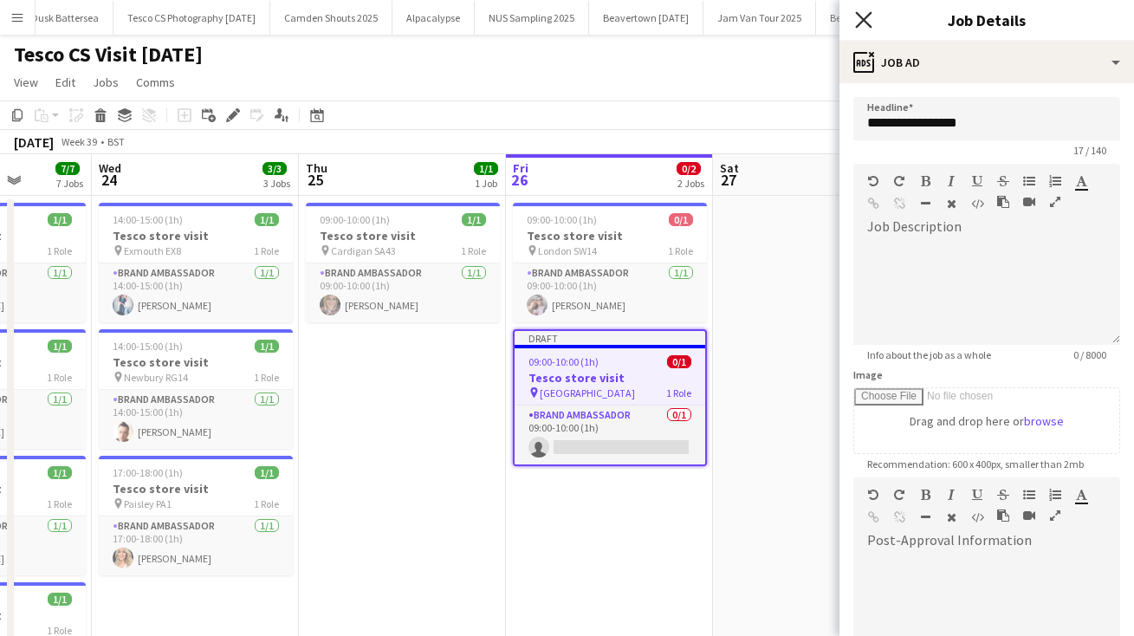
click at [869, 17] on icon "Close pop-in" at bounding box center [863, 19] width 16 height 16
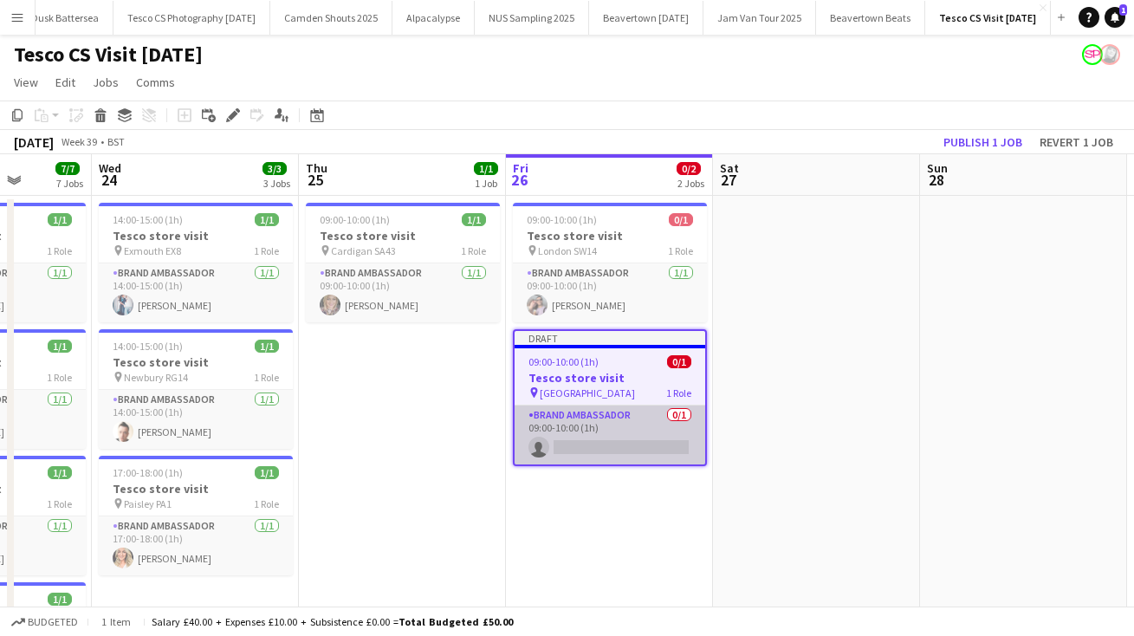
click at [586, 444] on app-card-role "Brand Ambassador 0/1 09:00-10:00 (1h) single-neutral-actions" at bounding box center [610, 434] width 191 height 59
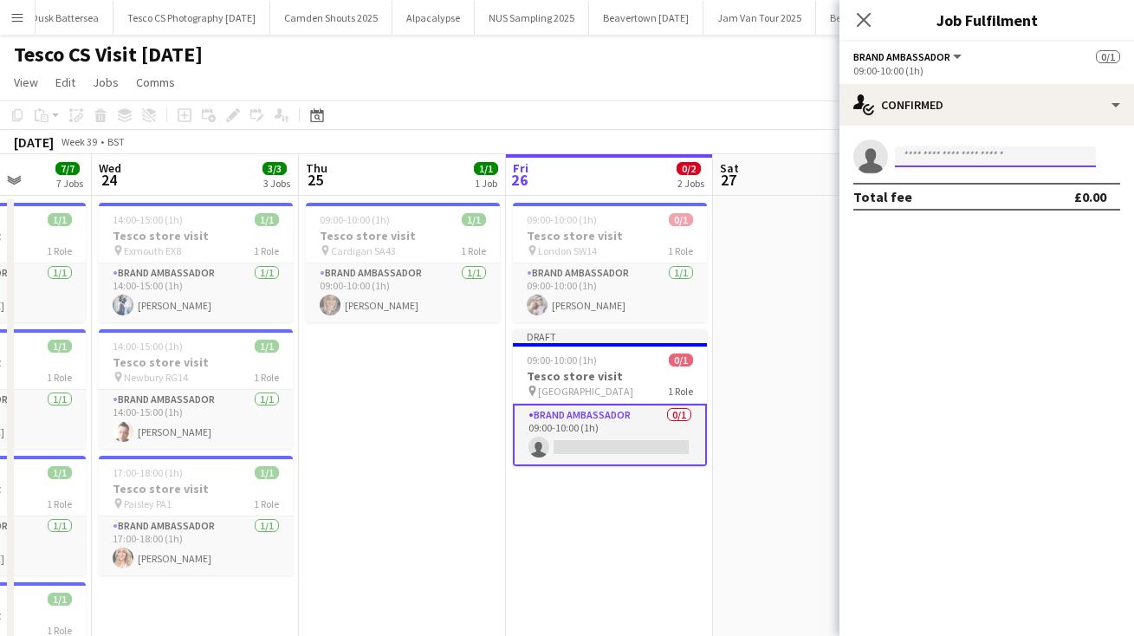
click at [929, 154] on input at bounding box center [995, 156] width 201 height 21
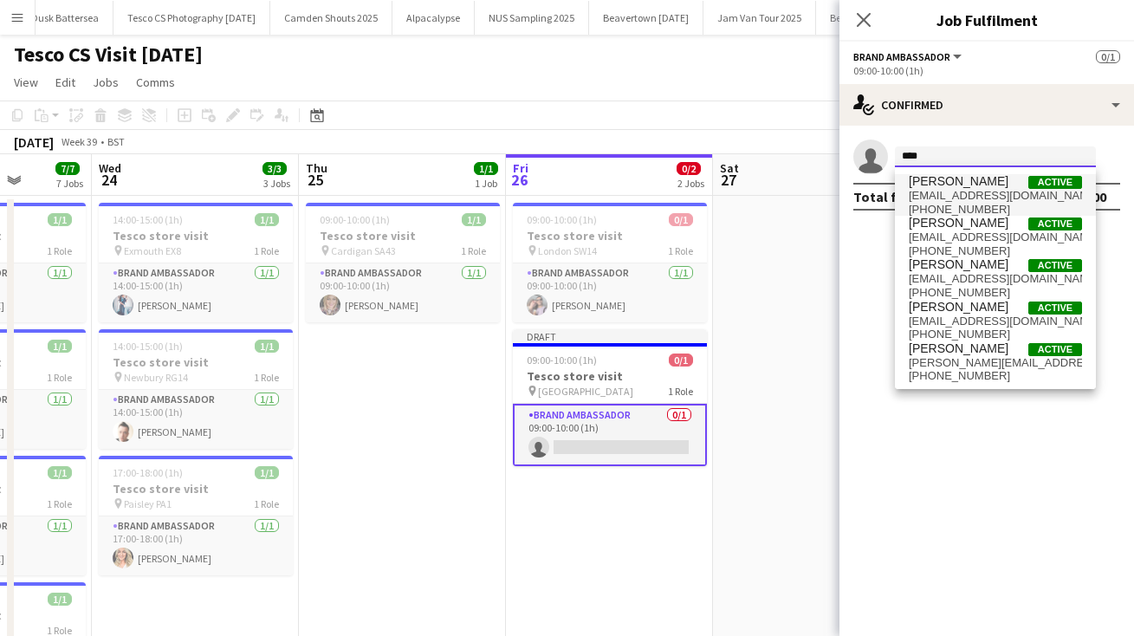
type input "****"
drag, startPoint x: 949, startPoint y: 175, endPoint x: 978, endPoint y: 230, distance: 61.6
click at [978, 229] on span "[PERSON_NAME]" at bounding box center [959, 223] width 100 height 15
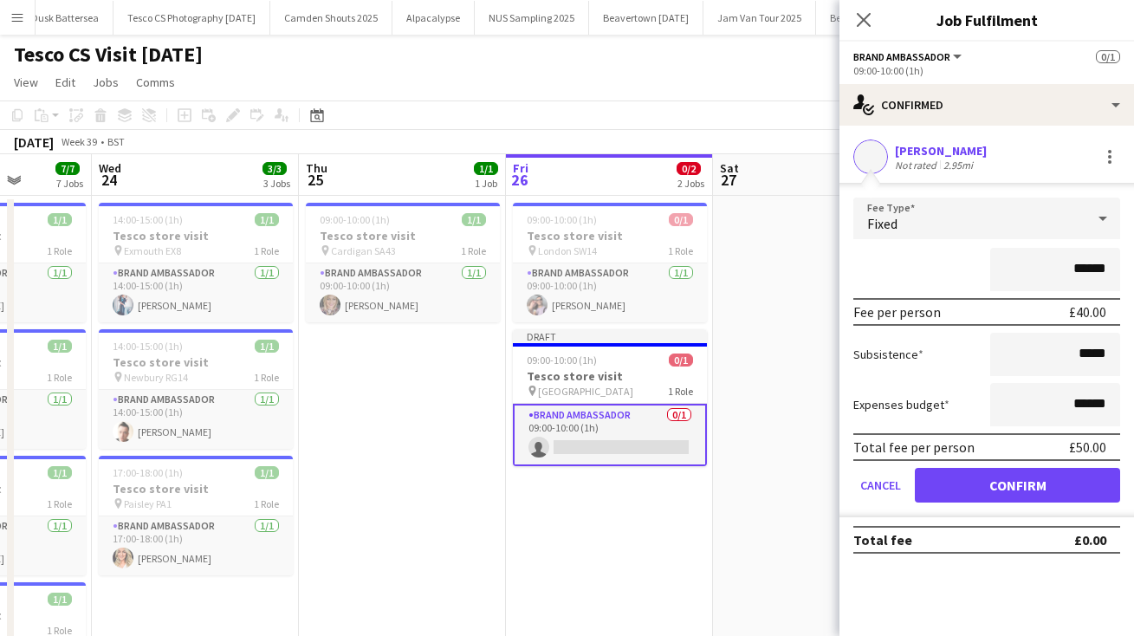
click at [993, 485] on button "Confirm" at bounding box center [1017, 485] width 205 height 35
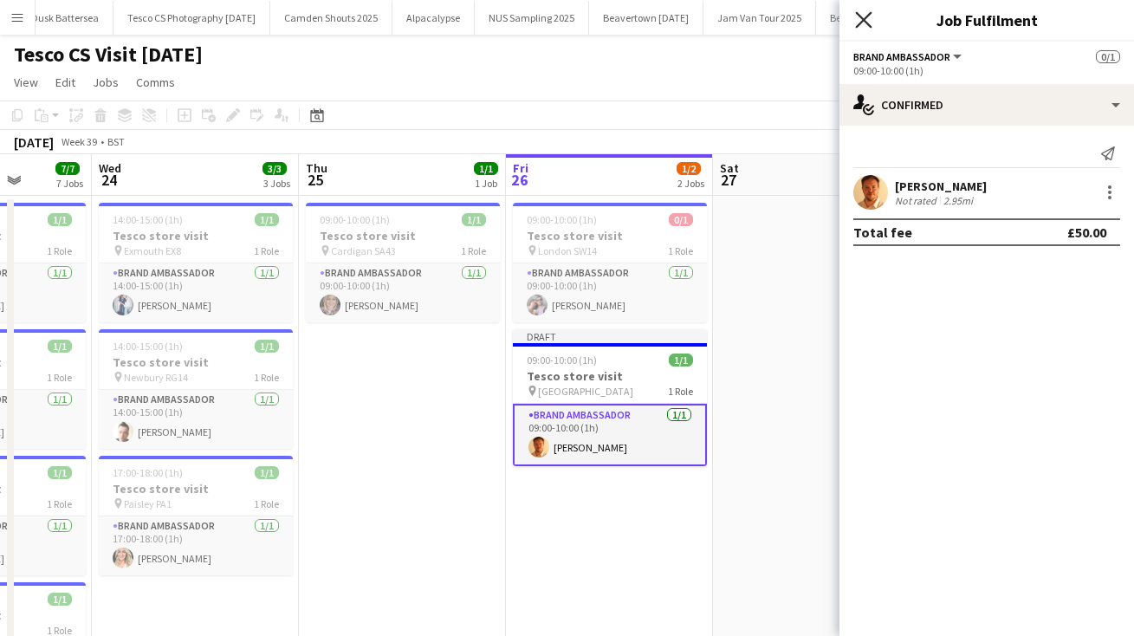
click at [866, 28] on icon "Close pop-in" at bounding box center [863, 19] width 16 height 16
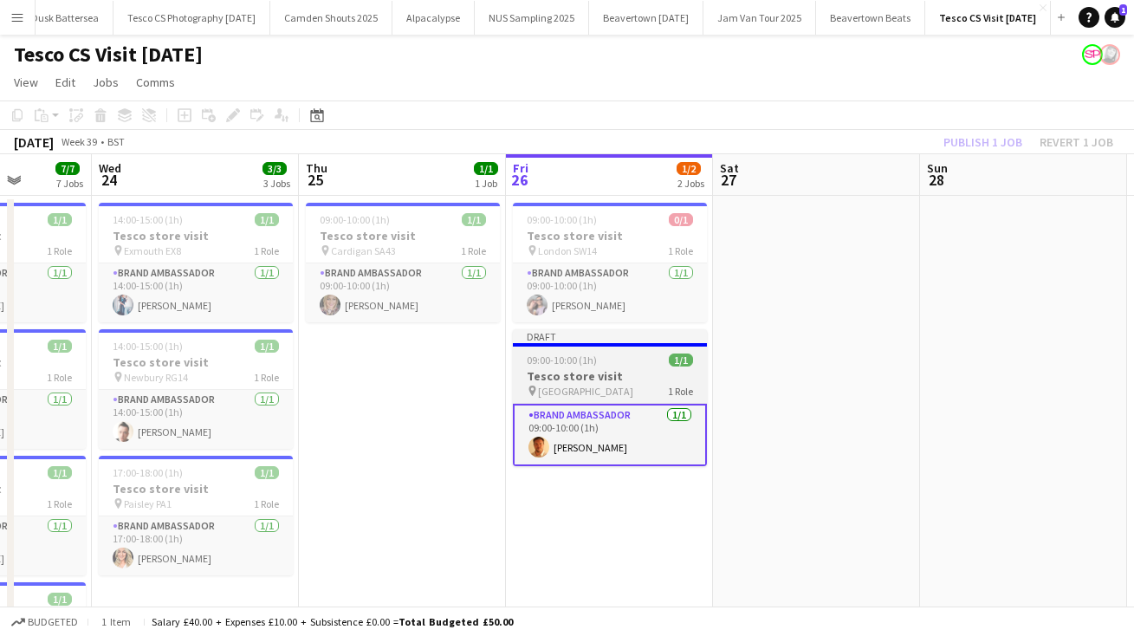
click at [634, 359] on div "09:00-10:00 (1h) 1/1" at bounding box center [610, 359] width 194 height 13
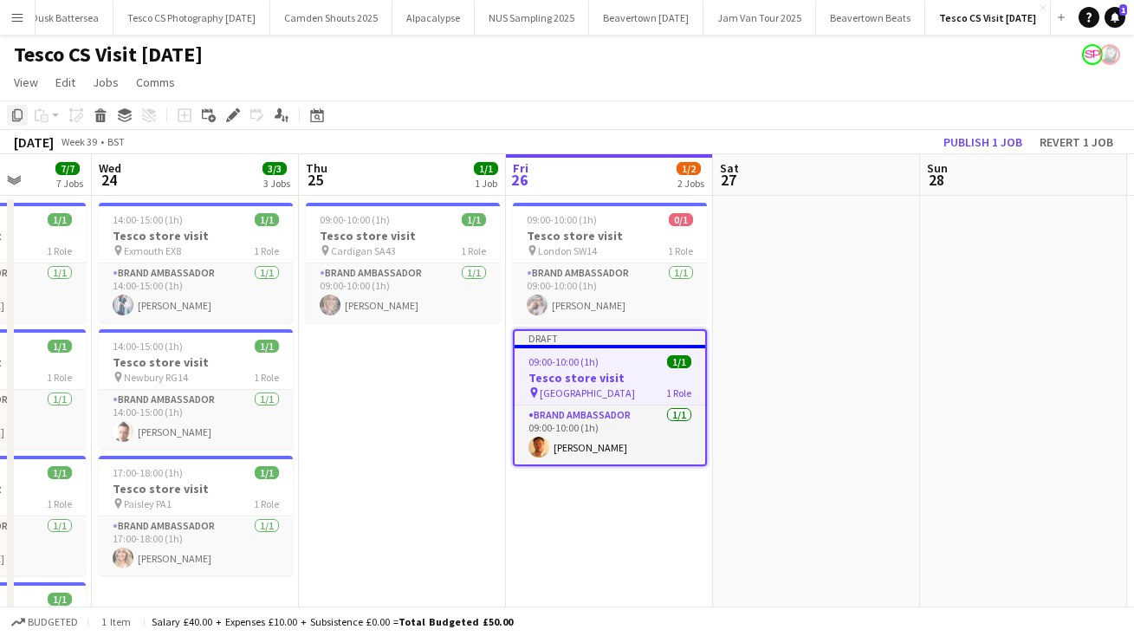
click at [15, 116] on icon at bounding box center [17, 115] width 10 height 12
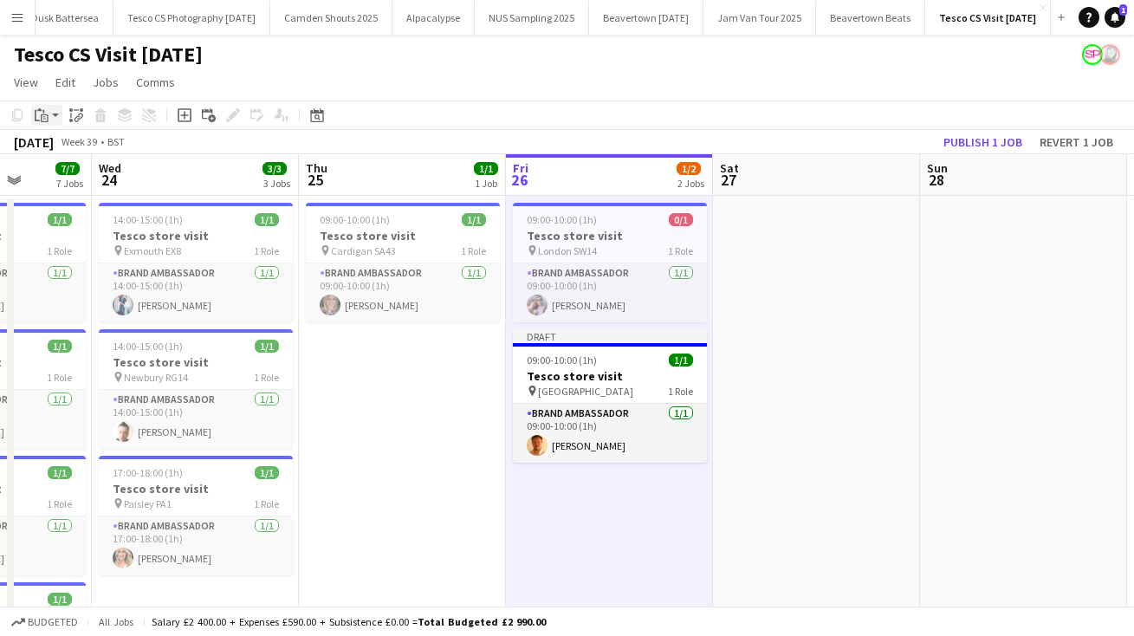
click at [57, 112] on app-action-btn "Paste" at bounding box center [46, 115] width 31 height 21
click at [68, 149] on link "Paste Command V" at bounding box center [114, 148] width 137 height 16
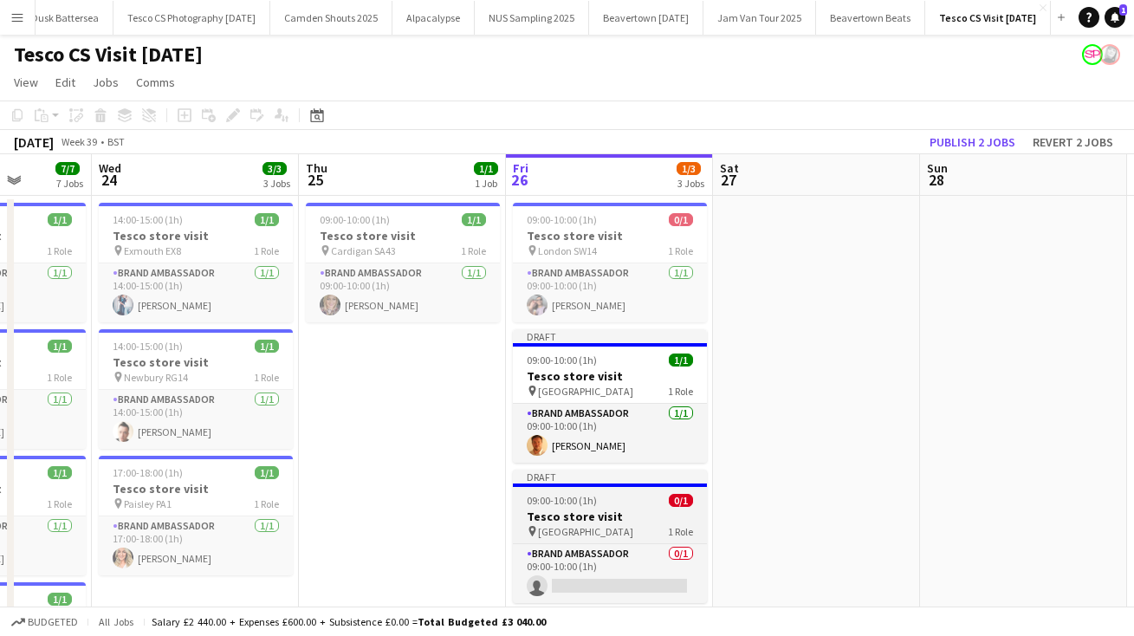
click at [545, 528] on span "[GEOGRAPHIC_DATA]" at bounding box center [585, 531] width 95 height 13
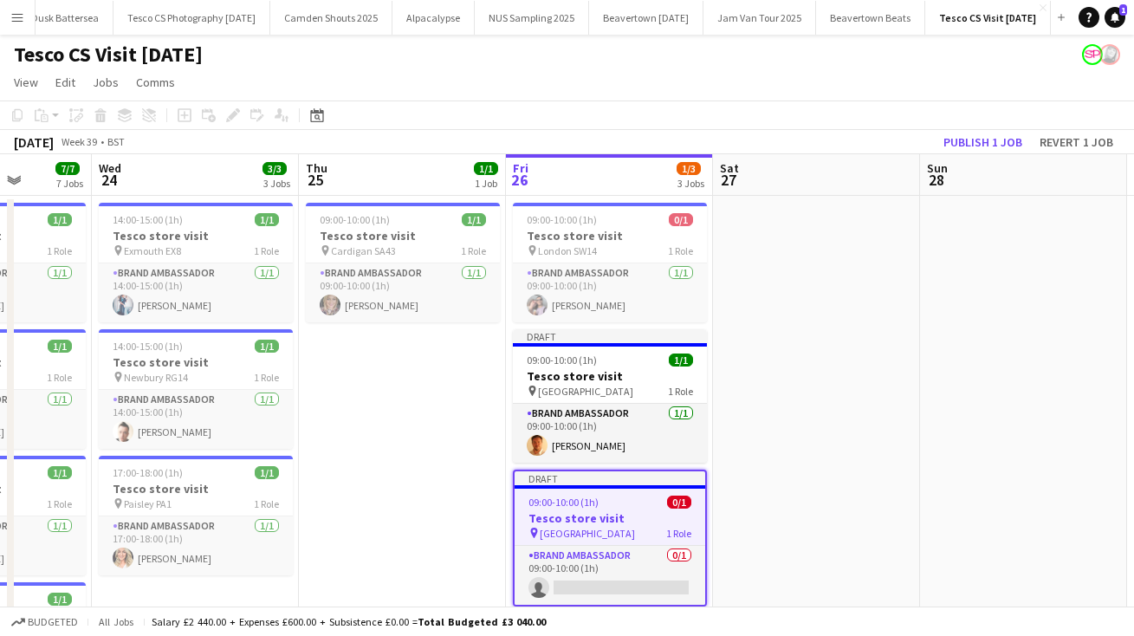
scroll to position [0, 528]
click at [227, 117] on icon "Edit" at bounding box center [233, 115] width 14 height 14
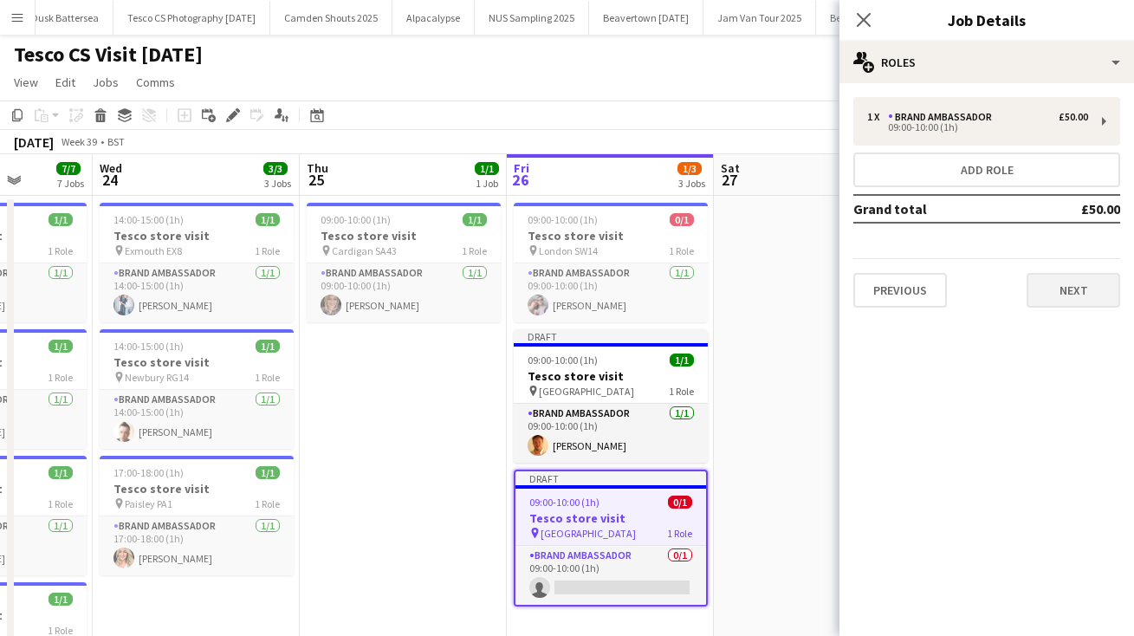
click at [1058, 289] on button "Next" at bounding box center [1073, 290] width 94 height 35
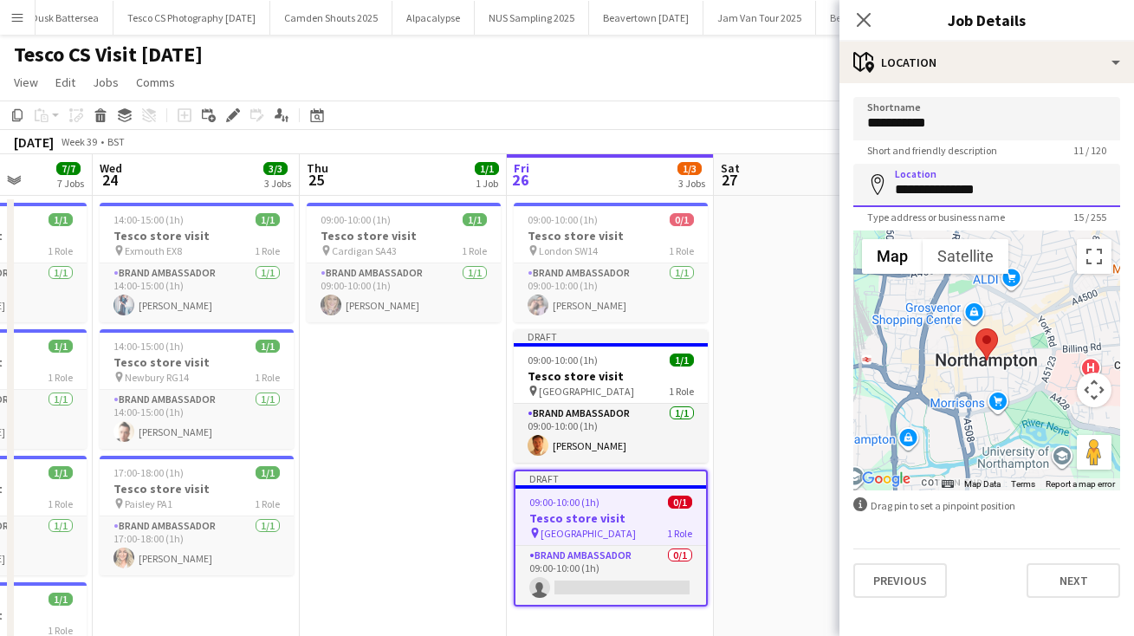
drag, startPoint x: 1009, startPoint y: 191, endPoint x: 807, endPoint y: 165, distance: 203.6
click at [812, 168] on body "Menu Boards Boards Boards All jobs Status Workforce Workforce My Workforce Recr…" at bounding box center [567, 577] width 1134 height 1155
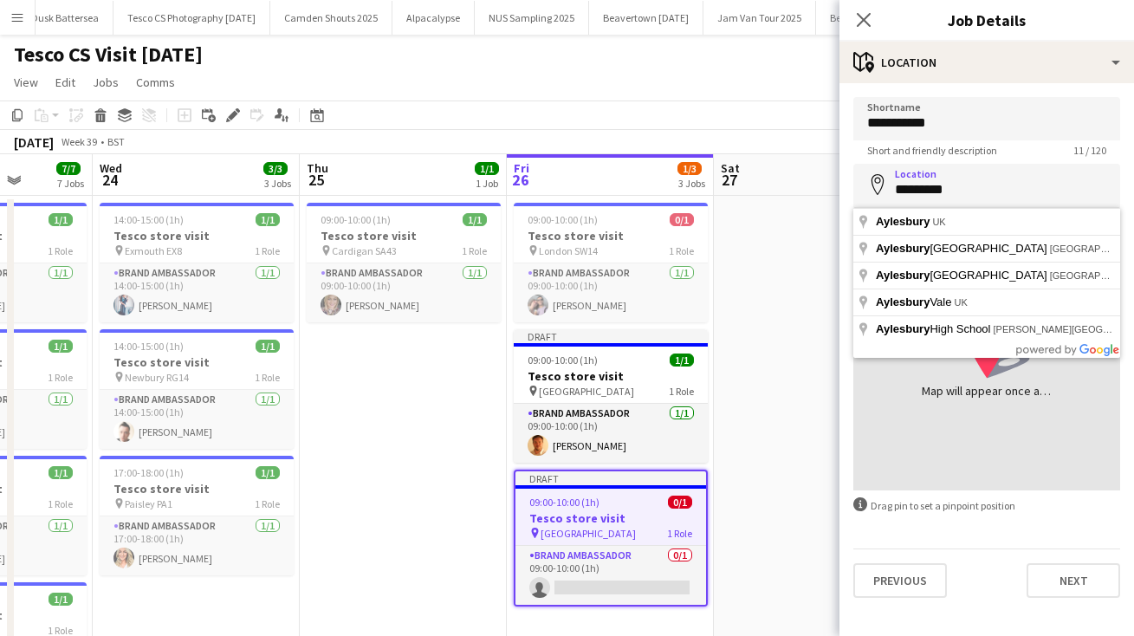
type input "**********"
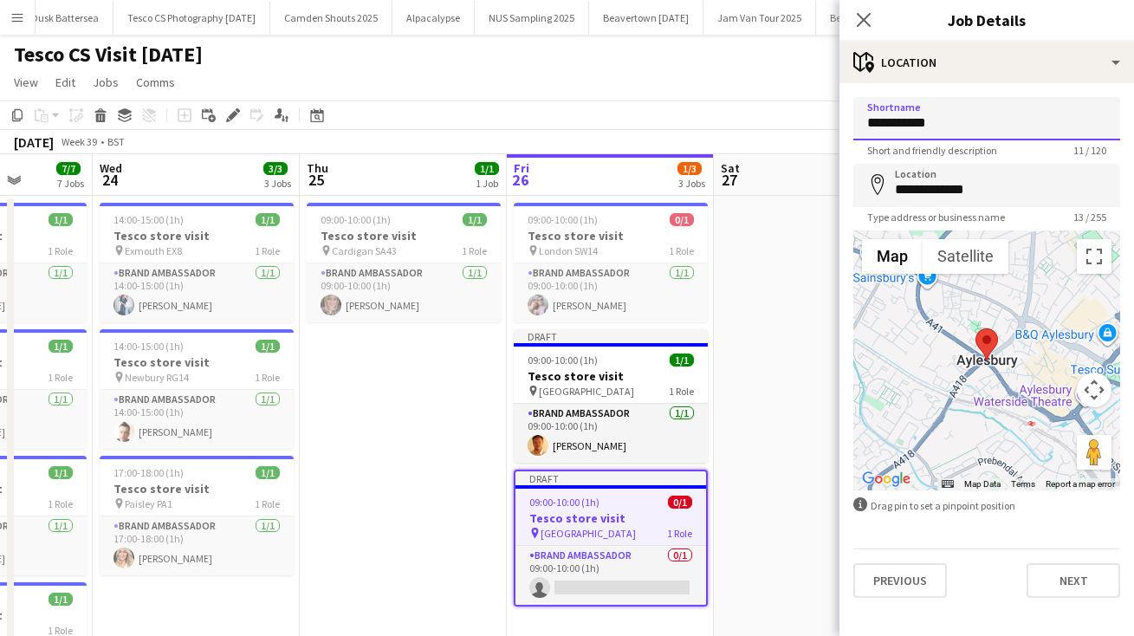
drag, startPoint x: 953, startPoint y: 131, endPoint x: 697, endPoint y: 117, distance: 255.9
click at [703, 120] on body "Menu Boards Boards Boards All jobs Status Workforce Workforce My Workforce Recr…" at bounding box center [567, 577] width 1134 height 1155
type input "*********"
click at [1062, 583] on button "Next" at bounding box center [1073, 580] width 94 height 35
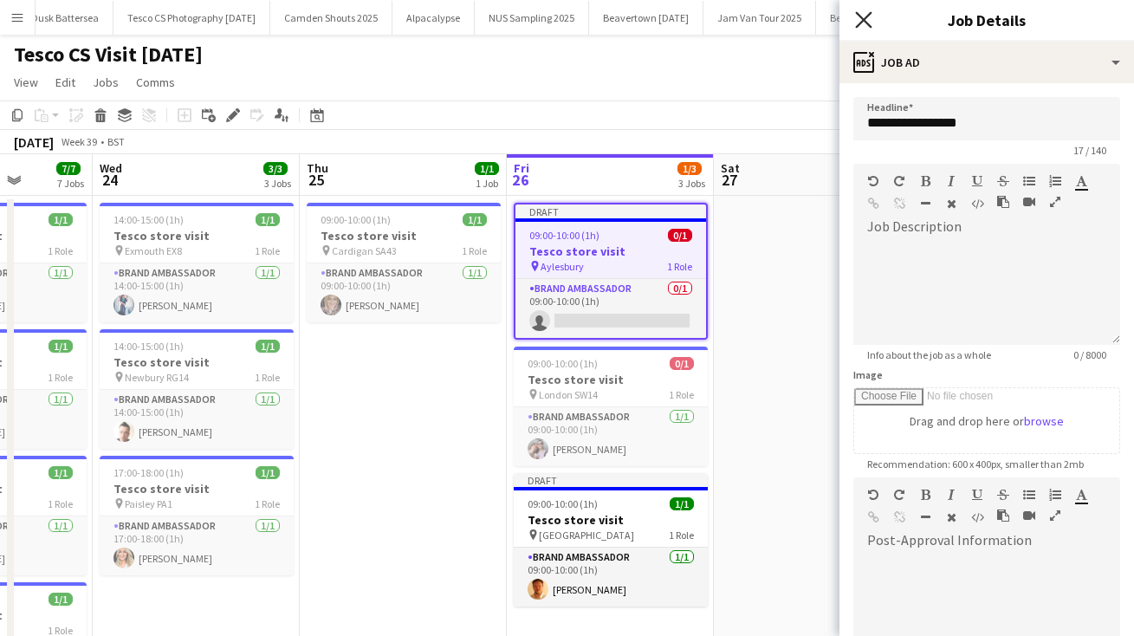
click at [859, 16] on icon at bounding box center [863, 19] width 16 height 16
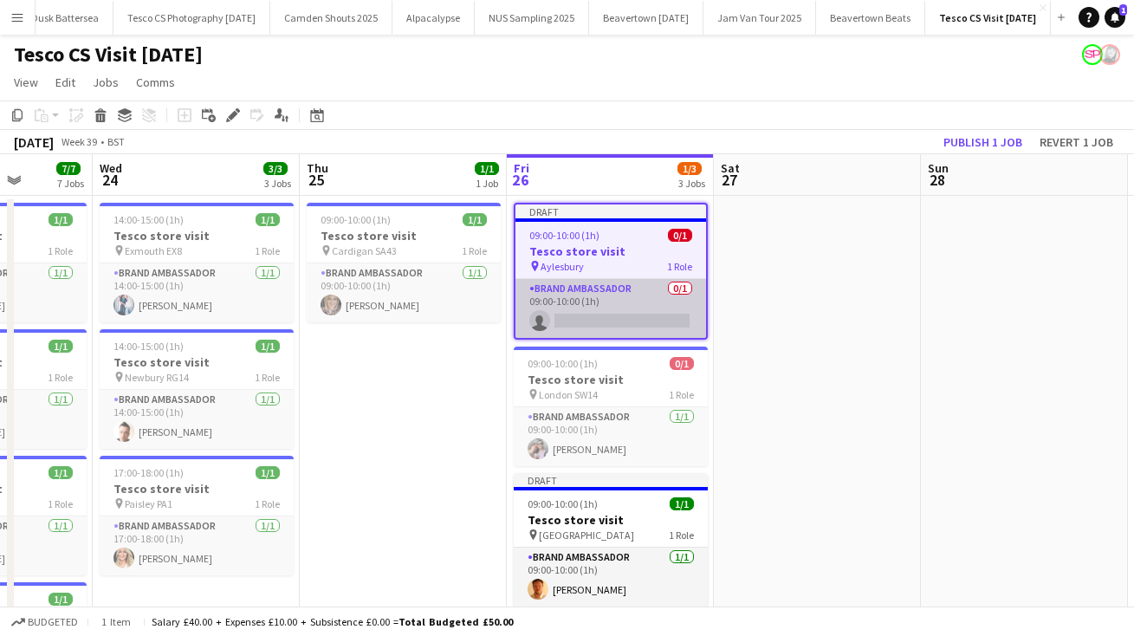
click at [582, 322] on app-card-role "Brand Ambassador 0/1 09:00-10:00 (1h) single-neutral-actions" at bounding box center [610, 308] width 191 height 59
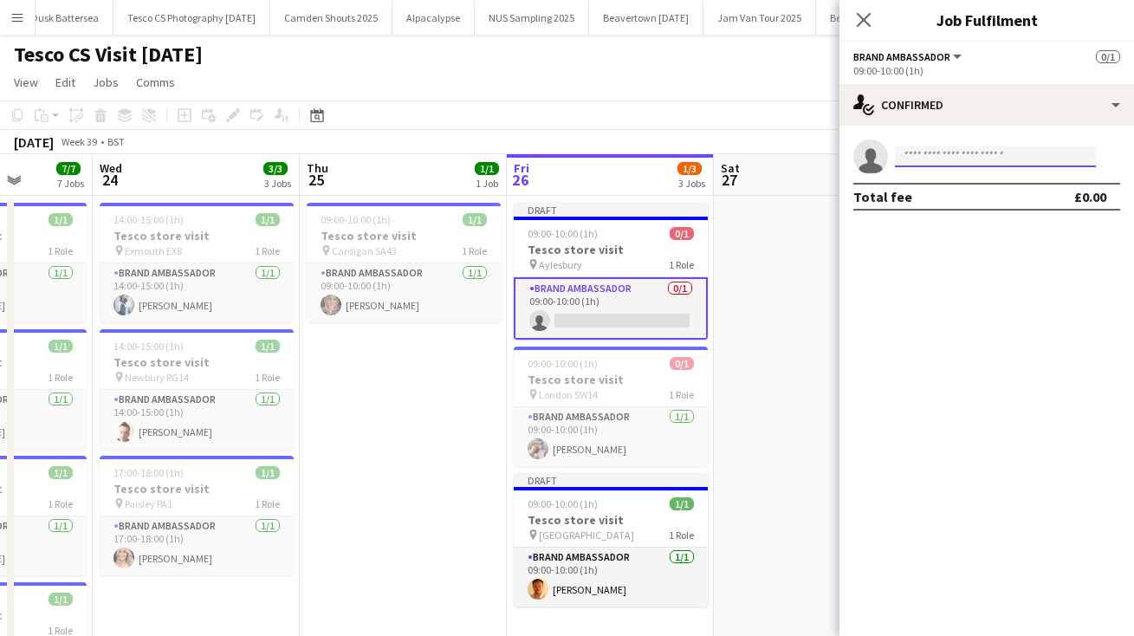
click at [944, 157] on input at bounding box center [995, 156] width 201 height 21
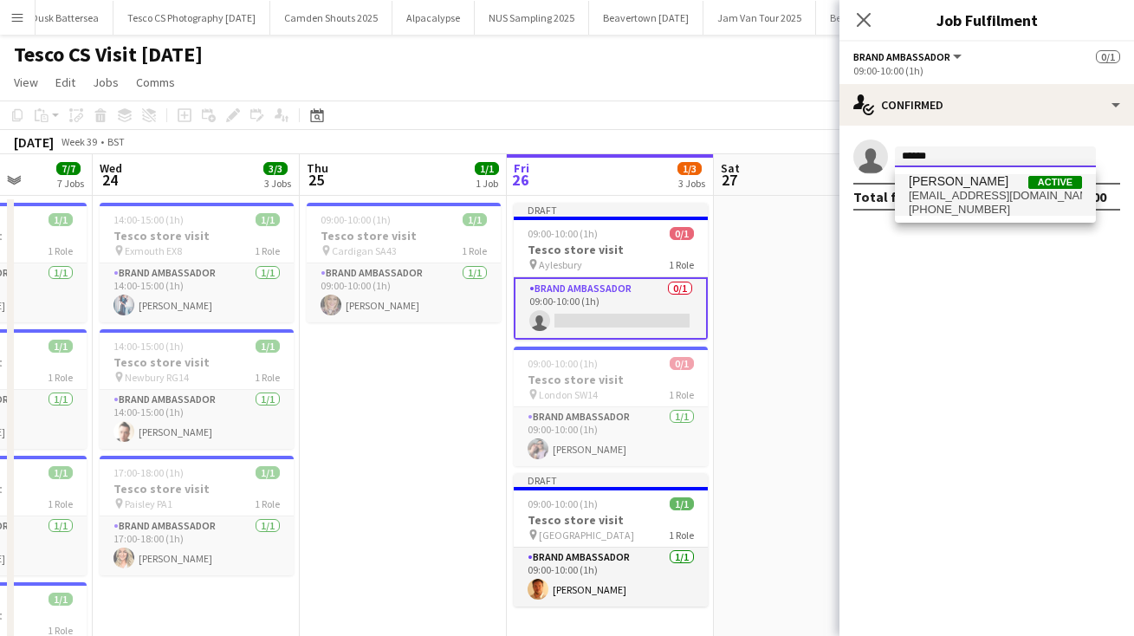
type input "******"
click at [978, 198] on span "[EMAIL_ADDRESS][DOMAIN_NAME]" at bounding box center [995, 196] width 173 height 14
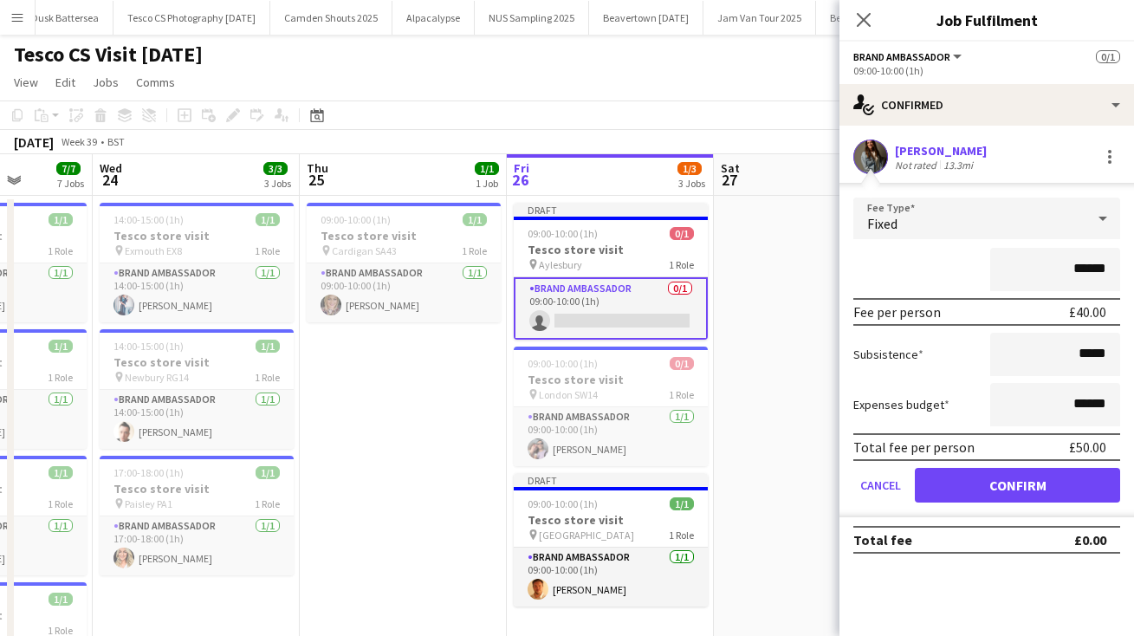
click at [998, 484] on button "Confirm" at bounding box center [1017, 485] width 205 height 35
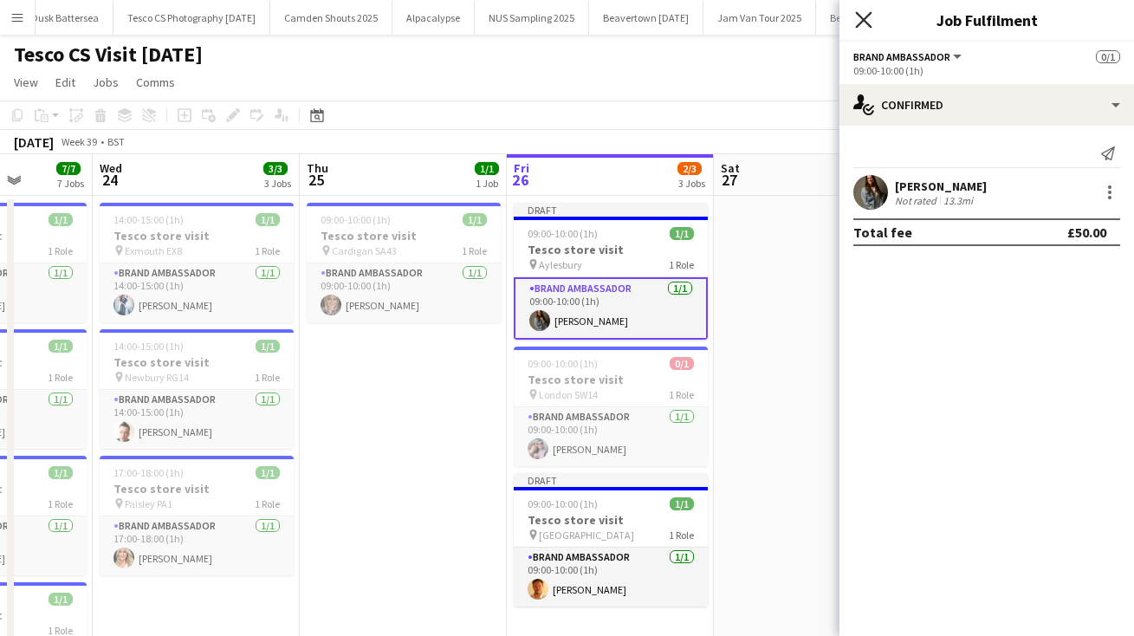
click at [861, 16] on icon at bounding box center [863, 19] width 16 height 16
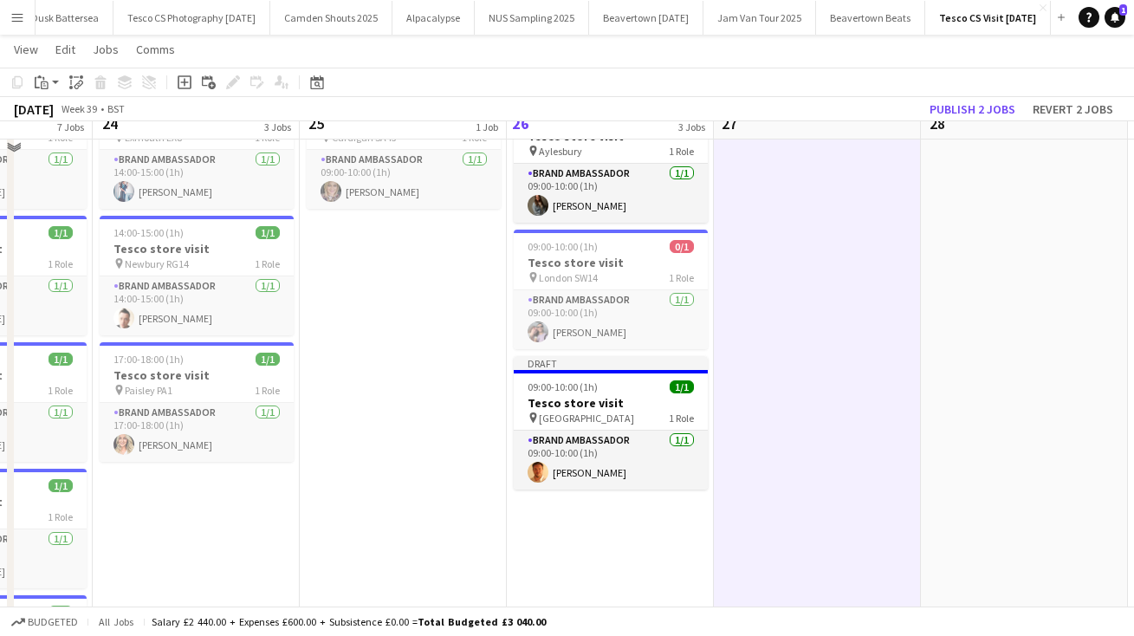
scroll to position [126, 0]
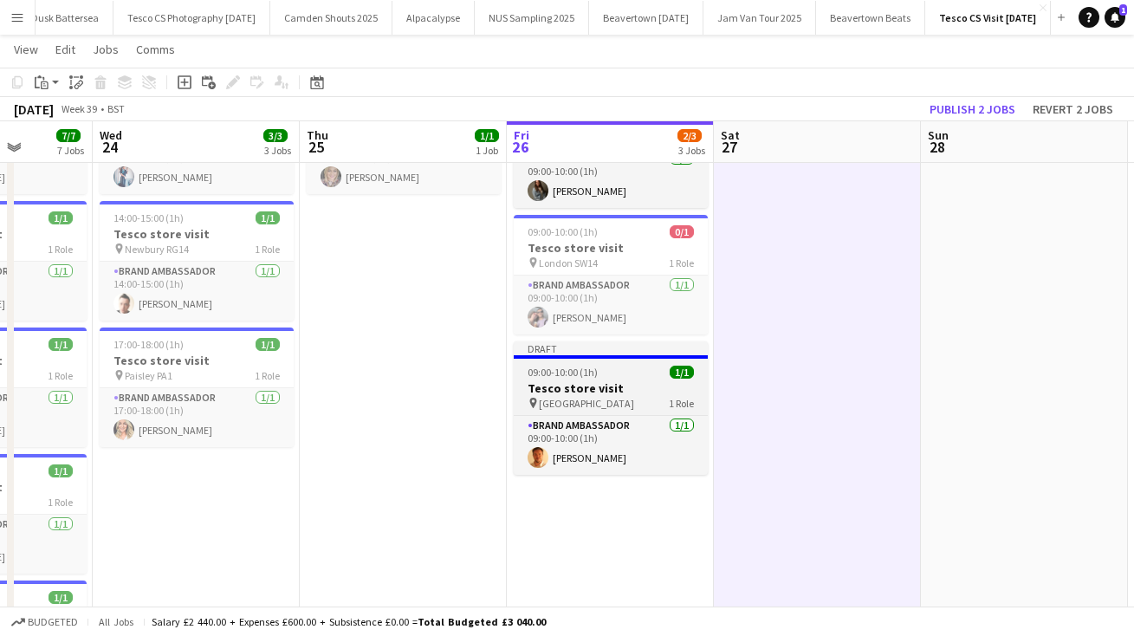
click at [639, 364] on app-job-card "Draft 09:00-10:00 (1h) 1/1 Tesco store visit pin Northampton 1 Role Brand Ambas…" at bounding box center [611, 407] width 194 height 133
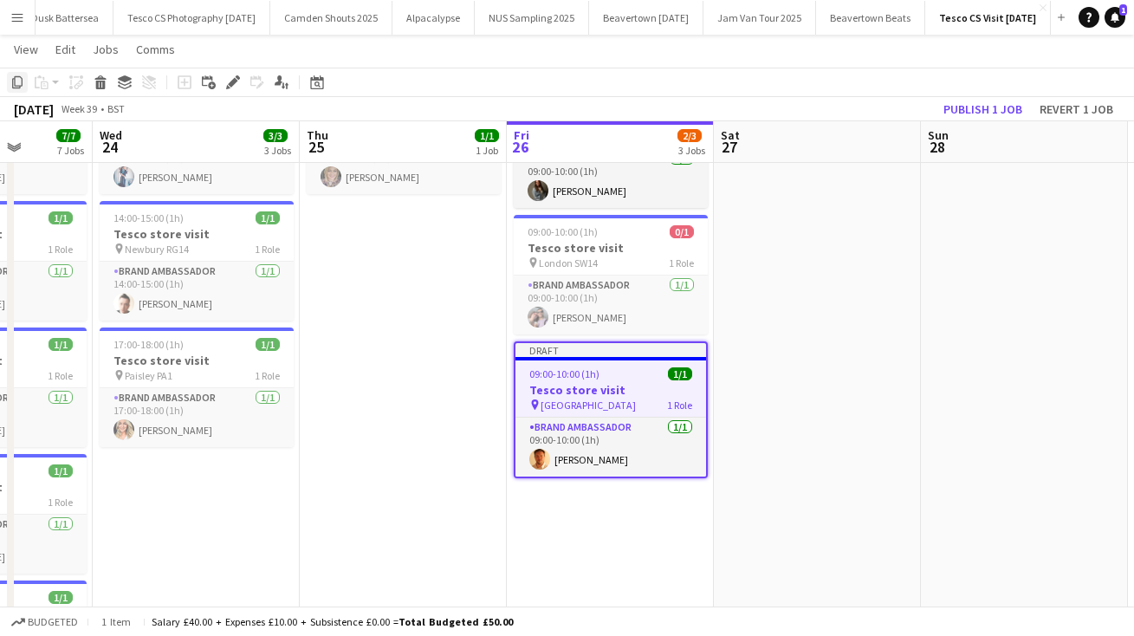
click at [18, 78] on icon "Copy" at bounding box center [17, 82] width 14 height 14
click at [616, 509] on app-date-cell "Draft 09:00-10:00 (1h) 1/1 Tesco store visit pin Aylesbury 1 Role Brand Ambassa…" at bounding box center [610, 532] width 207 height 929
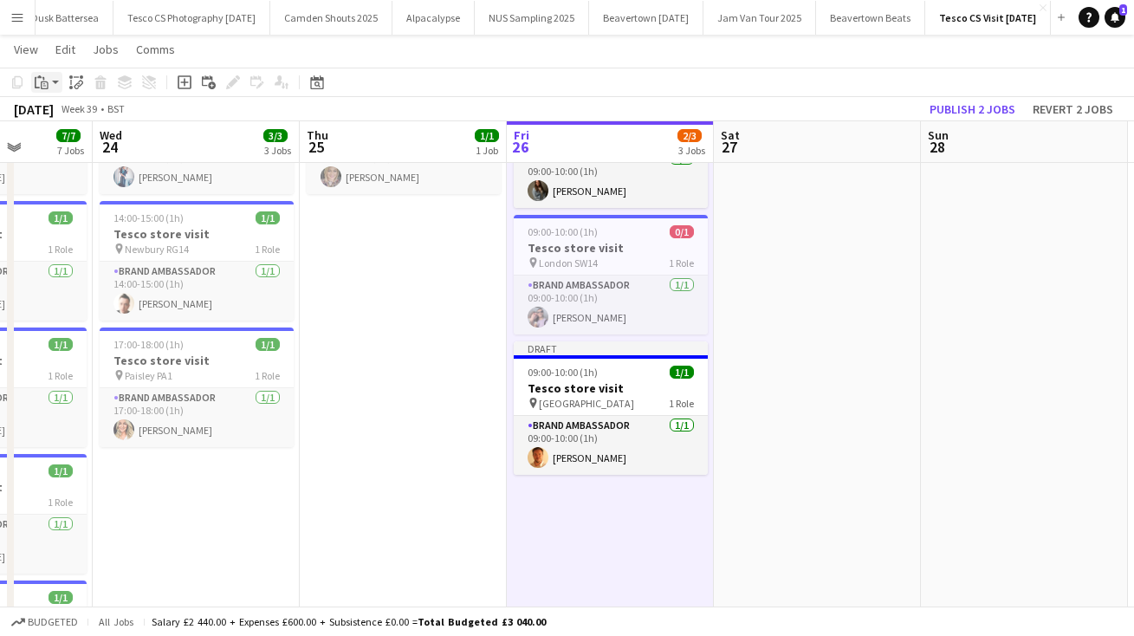
click at [55, 79] on app-action-btn "Paste" at bounding box center [46, 82] width 31 height 21
click at [68, 113] on link "Paste Command V" at bounding box center [114, 115] width 137 height 16
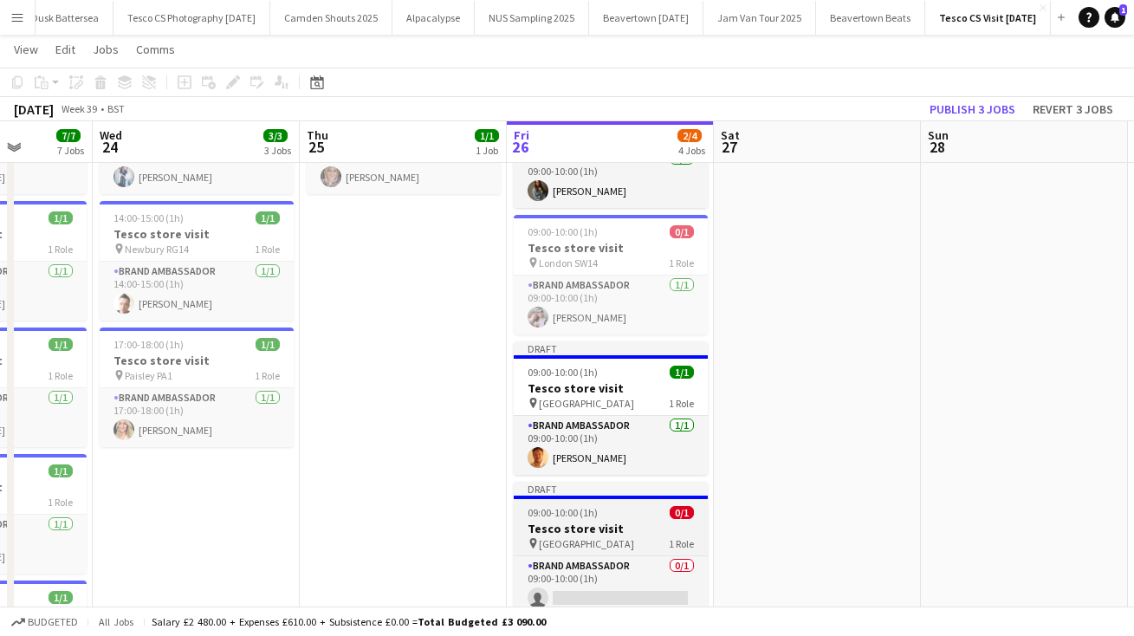
click at [575, 538] on span "[GEOGRAPHIC_DATA]" at bounding box center [586, 543] width 95 height 13
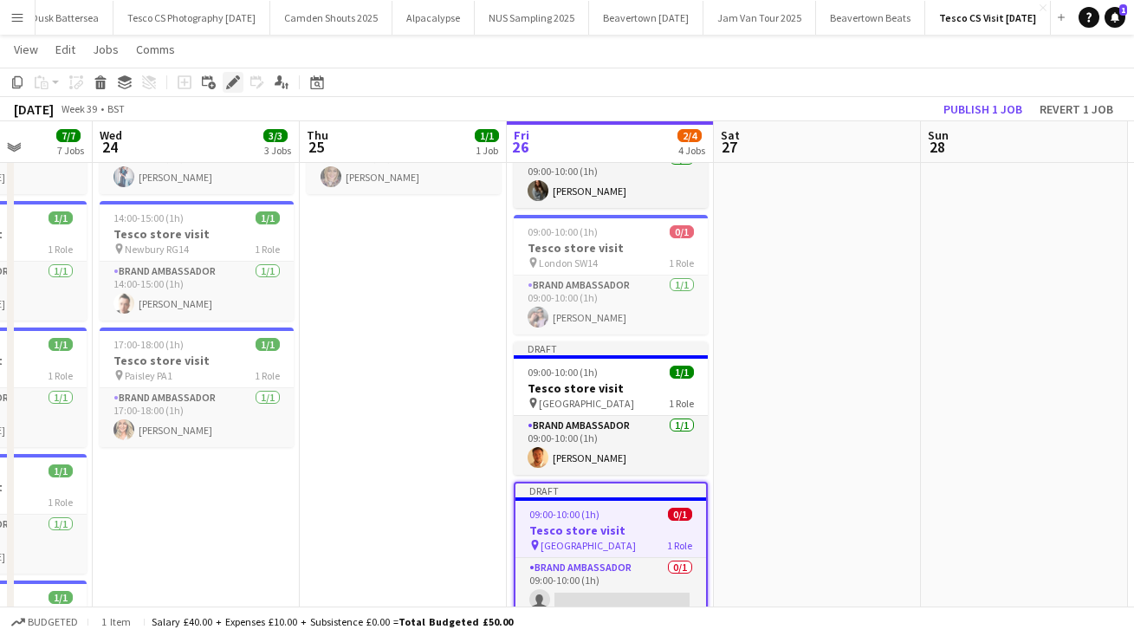
click at [226, 87] on icon "Edit" at bounding box center [233, 82] width 14 height 14
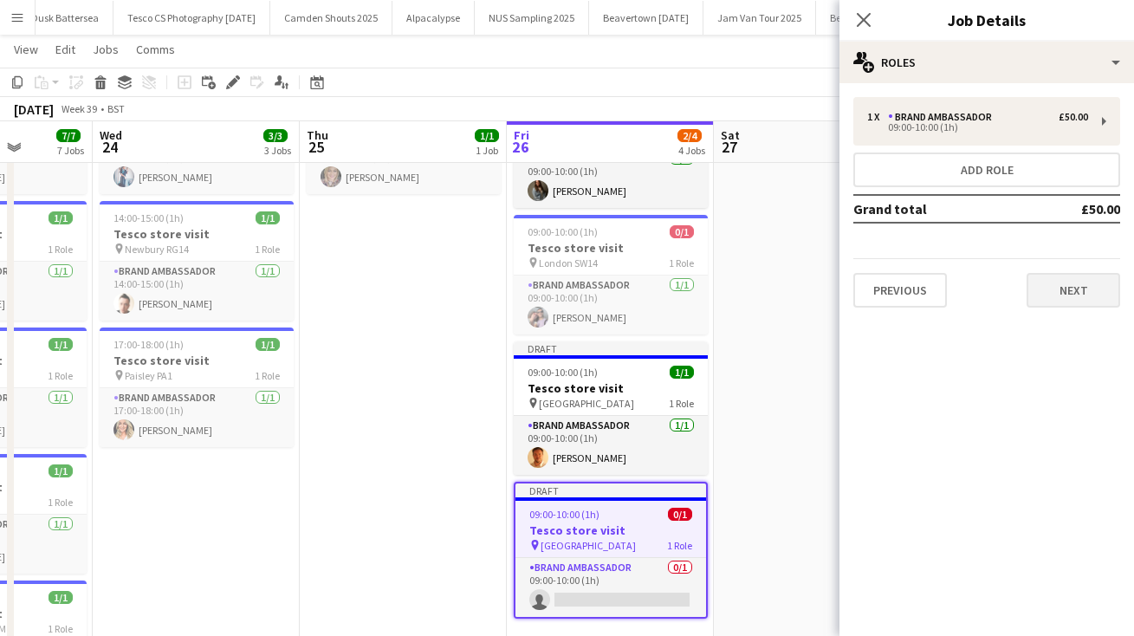
click at [1081, 291] on button "Next" at bounding box center [1073, 290] width 94 height 35
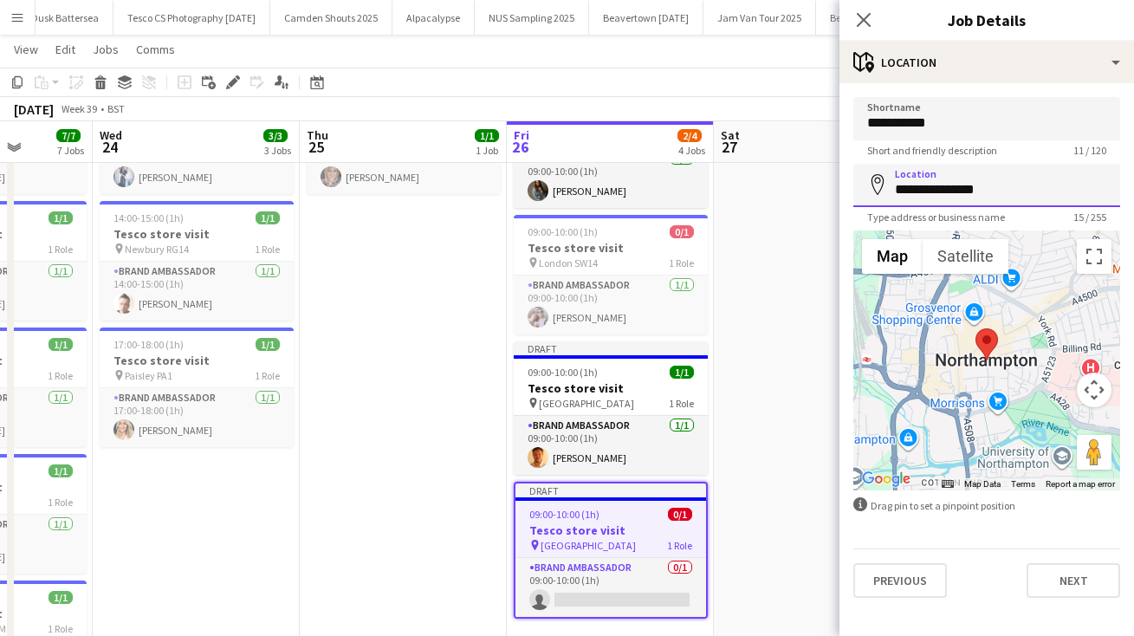
drag, startPoint x: 1006, startPoint y: 189, endPoint x: 817, endPoint y: 156, distance: 191.7
click at [817, 156] on body "Menu Boards Boards Boards All jobs Status Workforce Workforce My Workforce Recr…" at bounding box center [567, 450] width 1134 height 1153
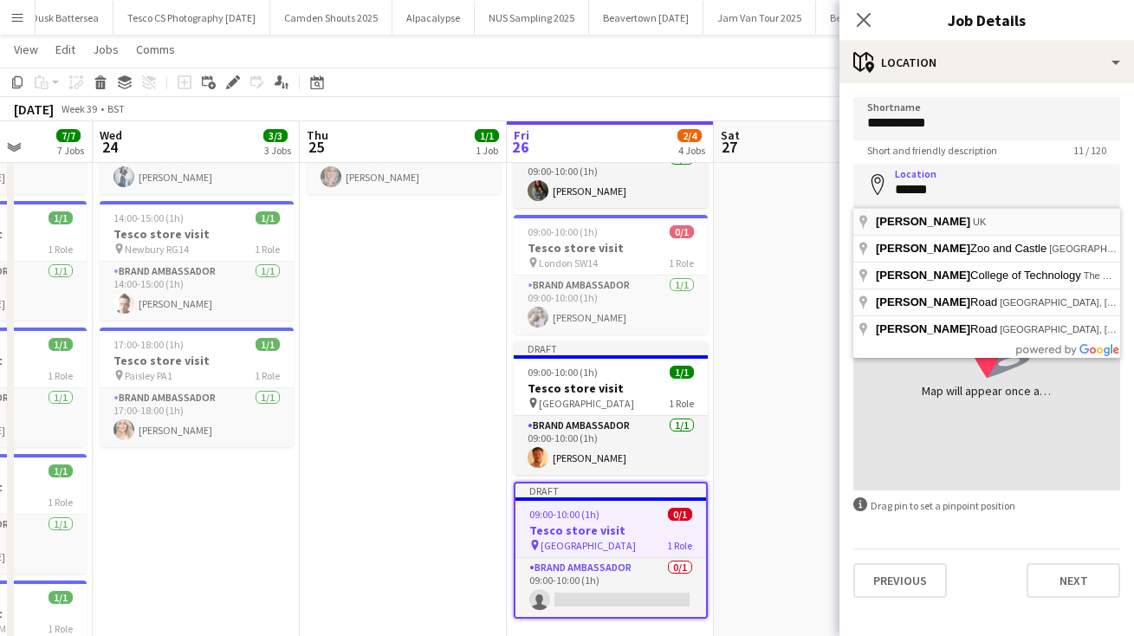
type input "**********"
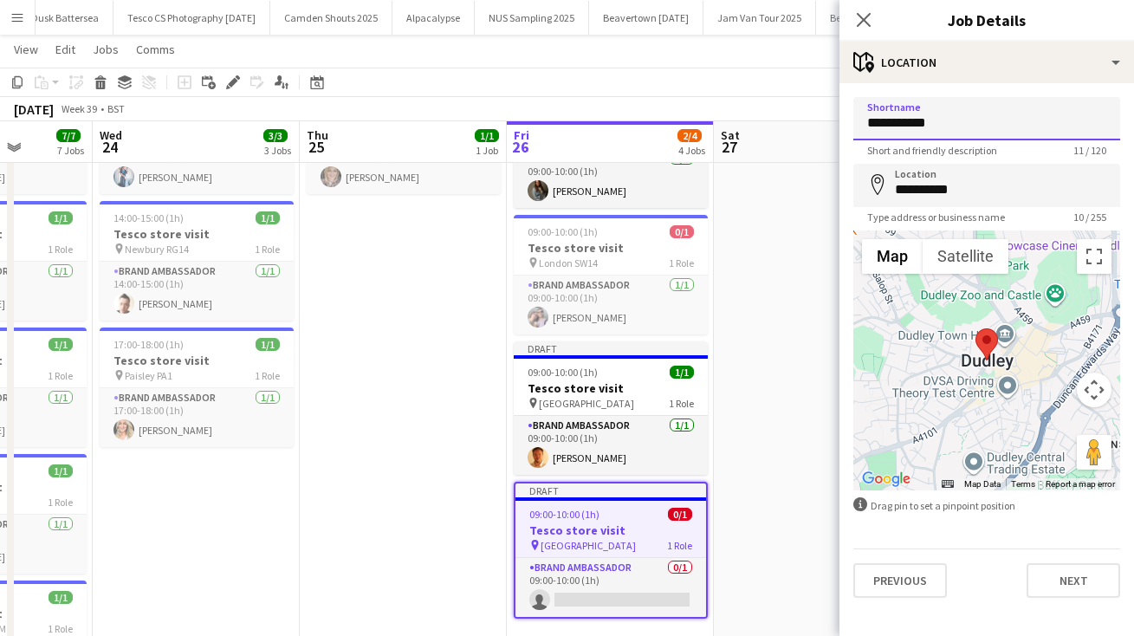
drag, startPoint x: 956, startPoint y: 121, endPoint x: 741, endPoint y: 109, distance: 215.2
click at [744, 112] on body "Menu Boards Boards Boards All jobs Status Workforce Workforce My Workforce Recr…" at bounding box center [567, 450] width 1134 height 1153
type input "******"
click at [1055, 574] on button "Next" at bounding box center [1073, 580] width 94 height 35
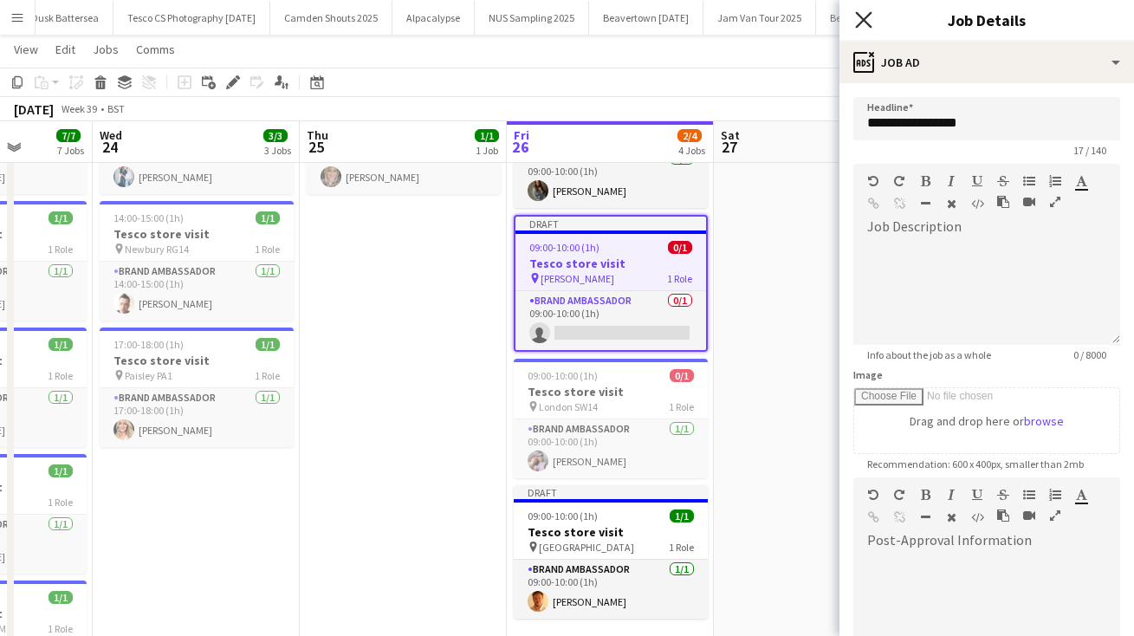
click at [860, 17] on icon at bounding box center [863, 19] width 16 height 16
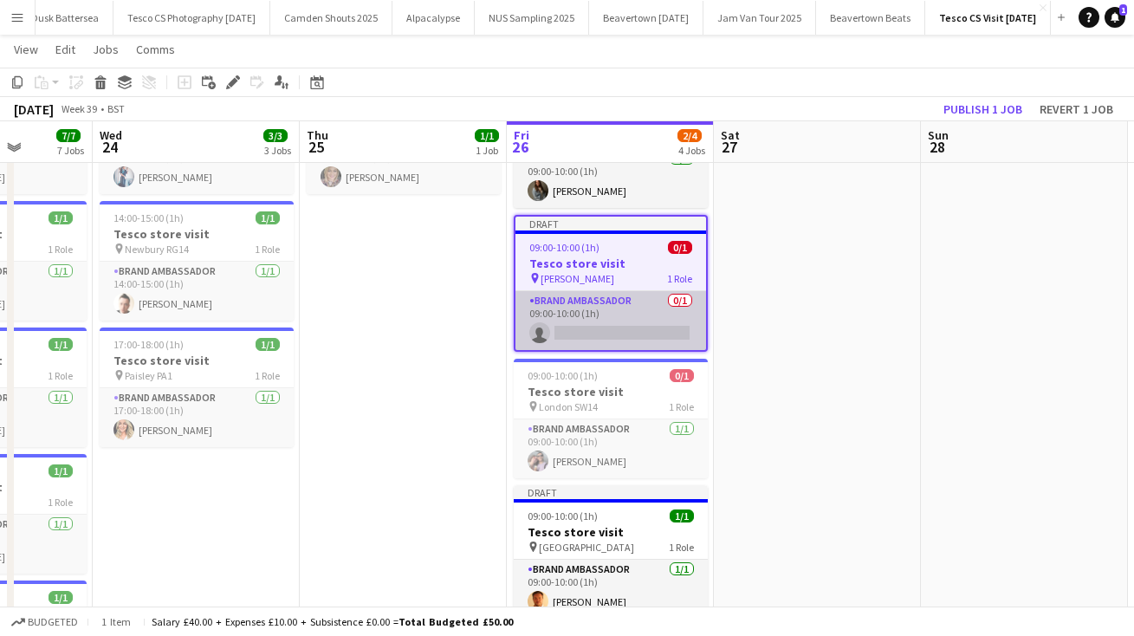
click at [587, 333] on app-card-role "Brand Ambassador 0/1 09:00-10:00 (1h) single-neutral-actions" at bounding box center [610, 320] width 191 height 59
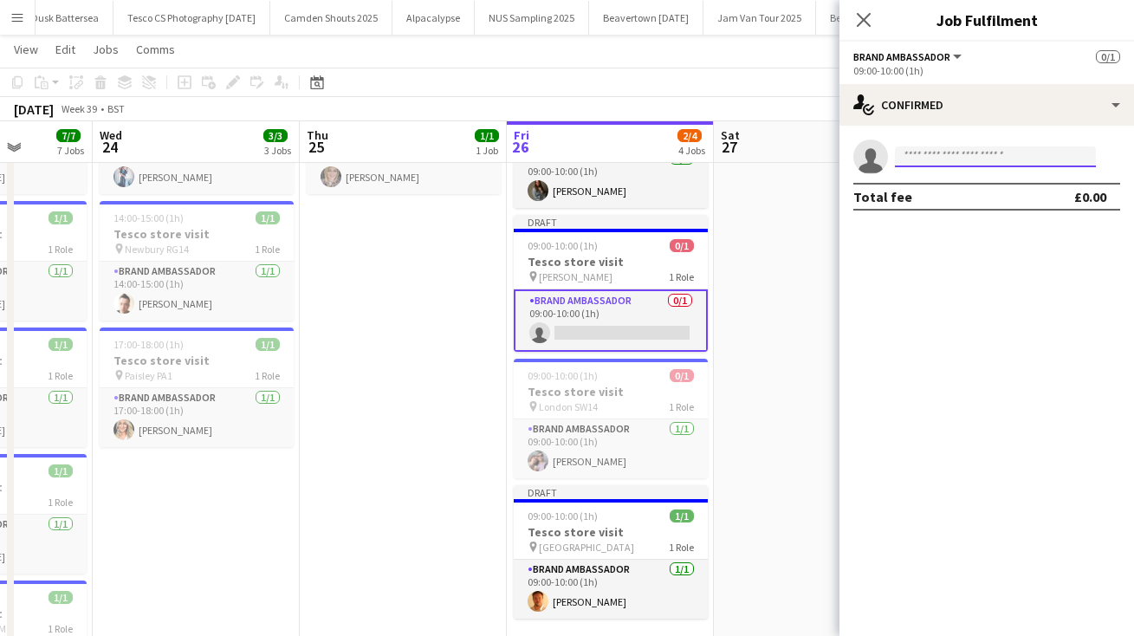
click at [940, 157] on input at bounding box center [995, 156] width 201 height 21
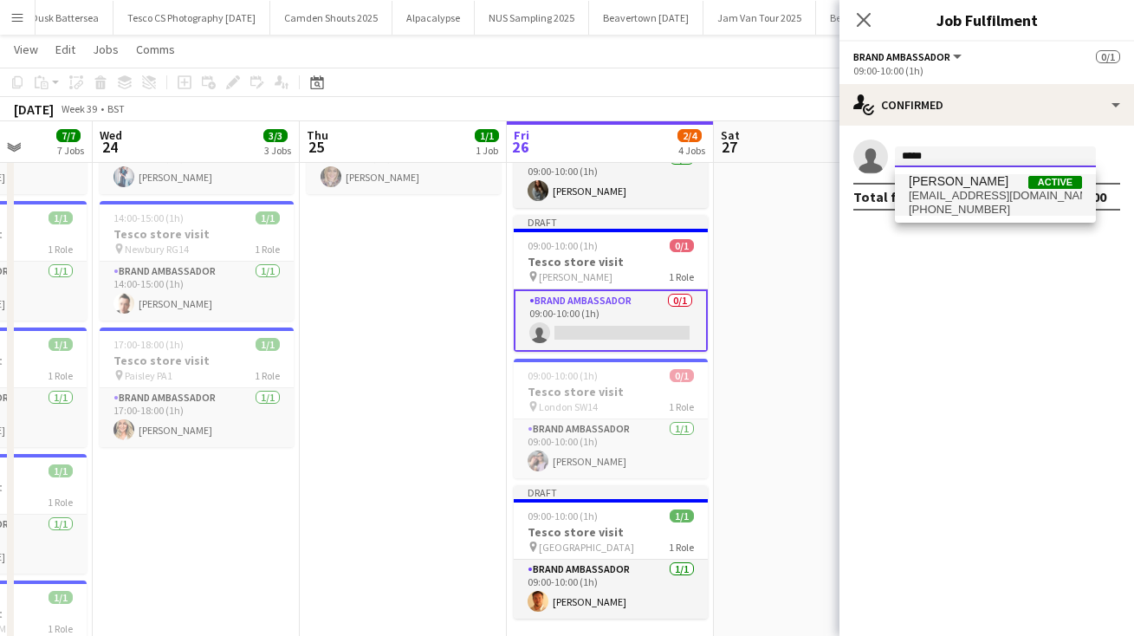
type input "*****"
click at [968, 184] on span "[PERSON_NAME]" at bounding box center [959, 181] width 100 height 15
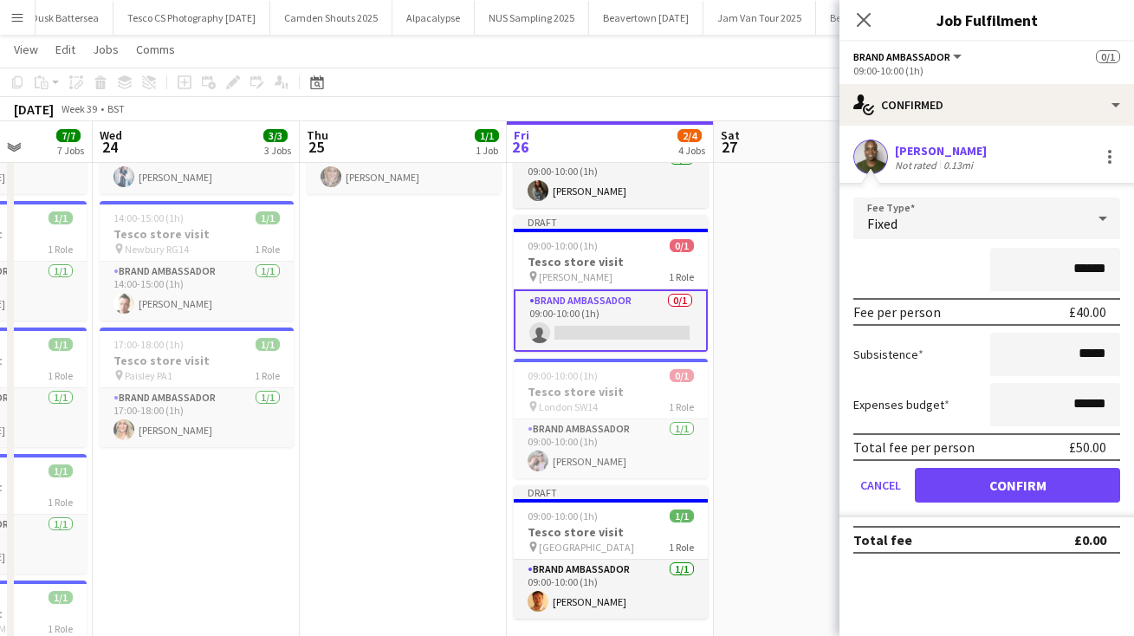
click at [972, 482] on button "Confirm" at bounding box center [1017, 485] width 205 height 35
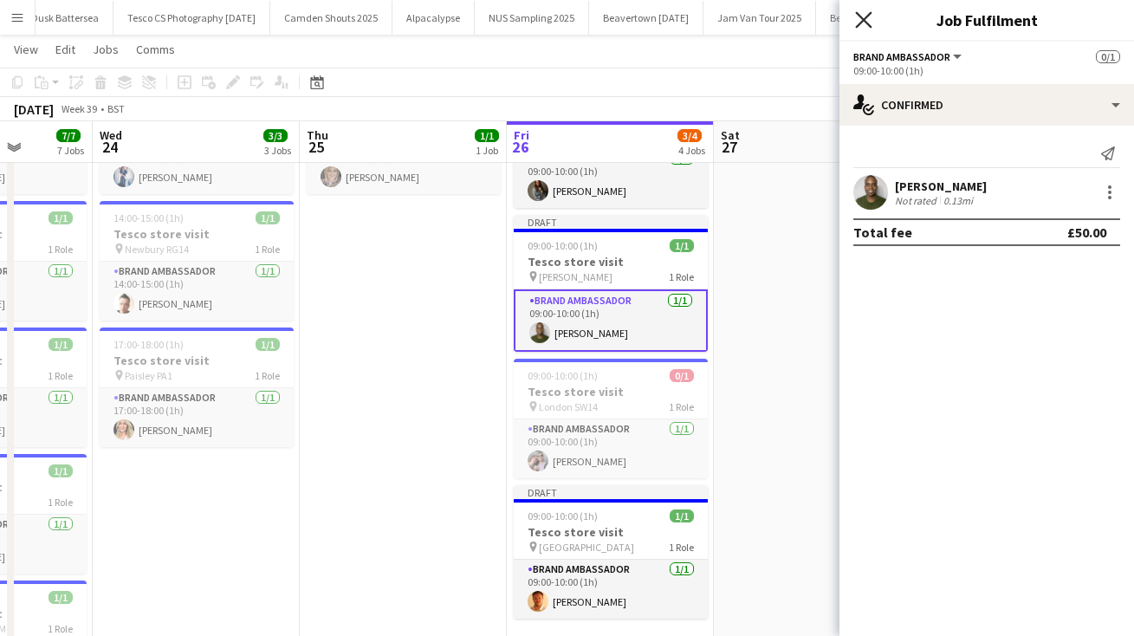
click at [861, 13] on icon "Close pop-in" at bounding box center [863, 19] width 16 height 16
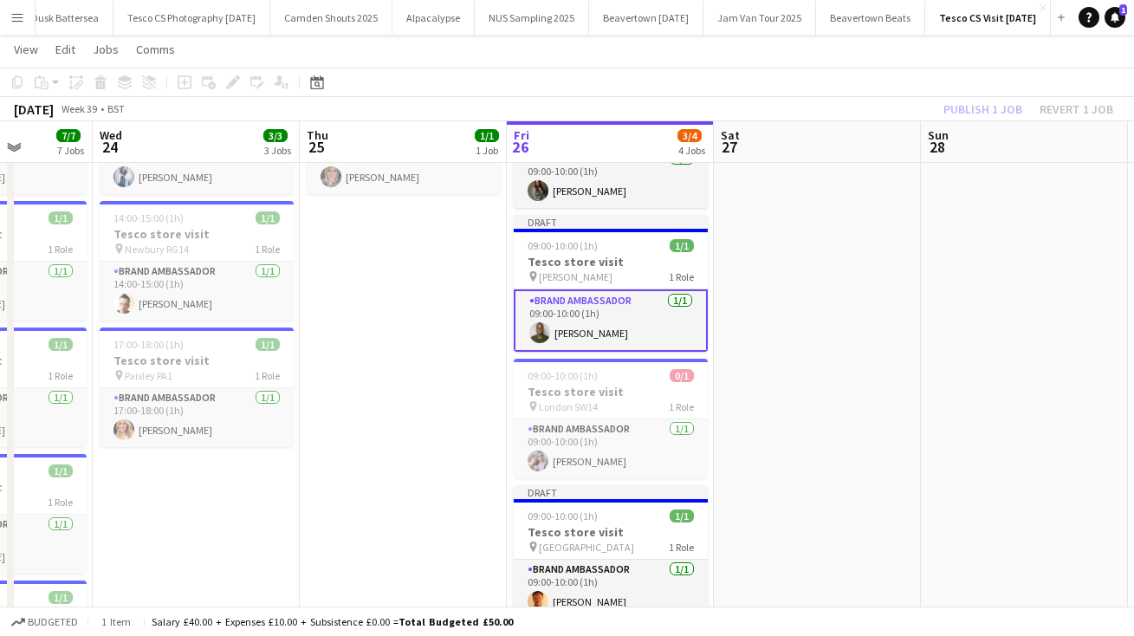
click at [849, 53] on app-page-menu "View Day view expanded Day view collapsed Month view Date picker Jump to [DATE]…" at bounding box center [567, 51] width 1134 height 33
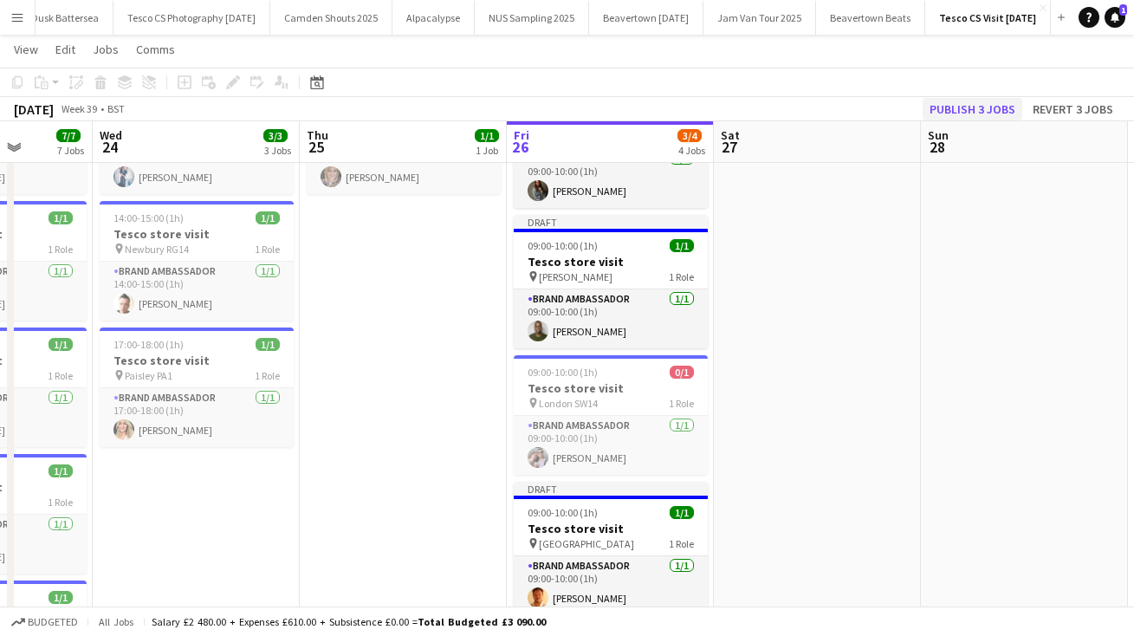
click at [969, 111] on button "Publish 3 jobs" at bounding box center [972, 109] width 100 height 23
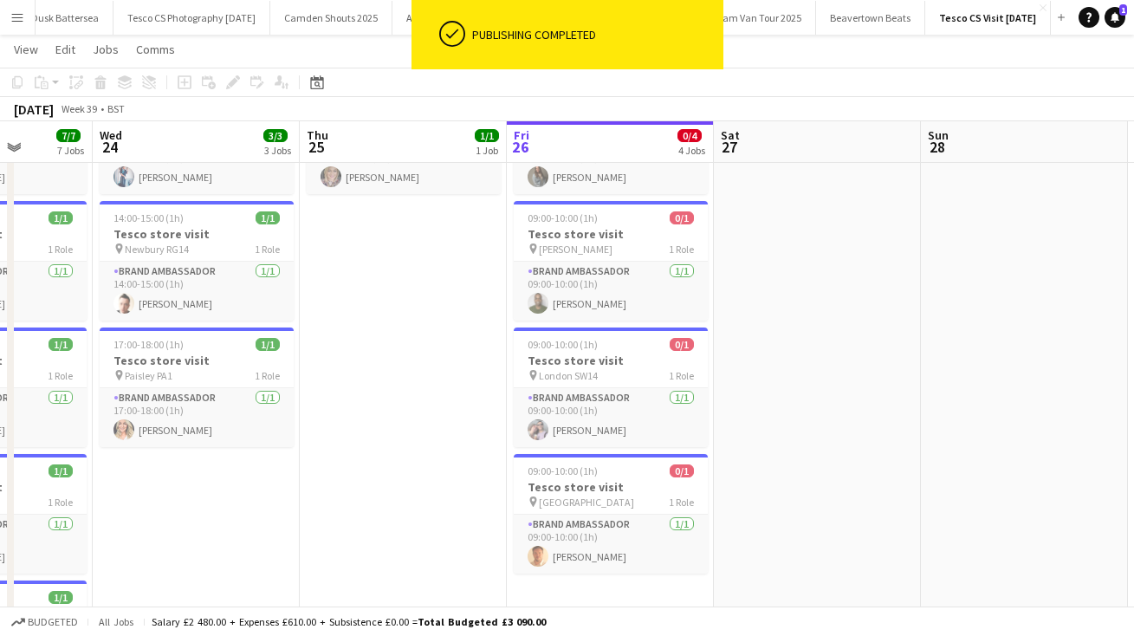
drag, startPoint x: 1127, startPoint y: 97, endPoint x: 1127, endPoint y: 12, distance: 84.9
click at [1127, 12] on div "Menu Boards Boards Boards All jobs Status Workforce Workforce My Workforce Recr…" at bounding box center [567, 450] width 1134 height 1153
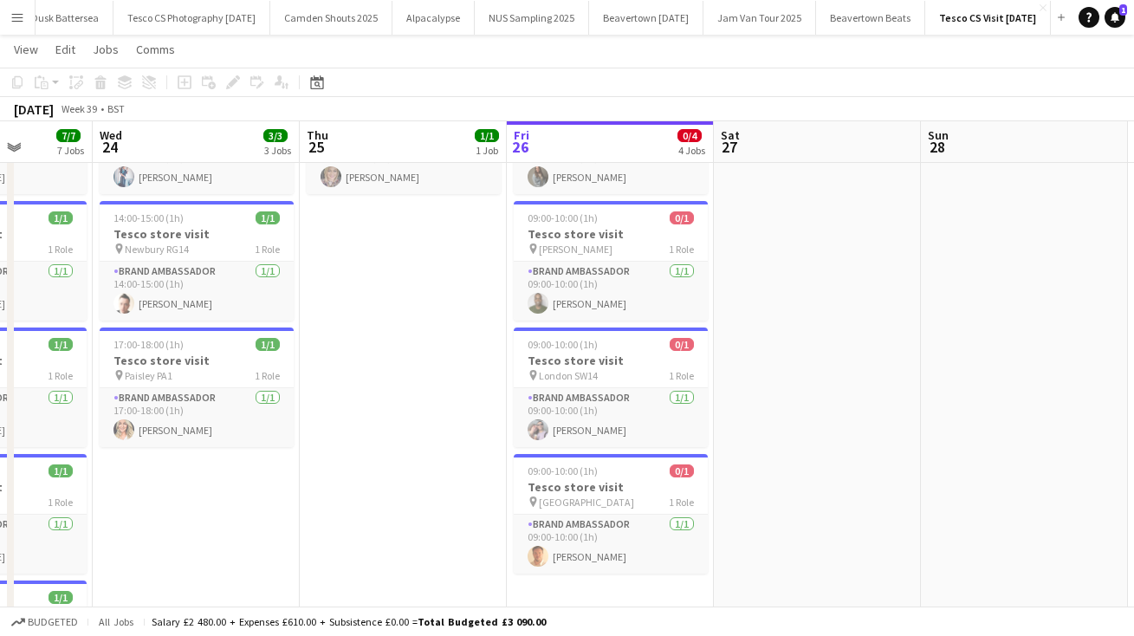
click at [399, 314] on app-date-cell "09:00-10:00 (1h) 1/1 Tesco store visit pin Cardigan SA43 1 Role Brand Ambassado…" at bounding box center [403, 532] width 207 height 929
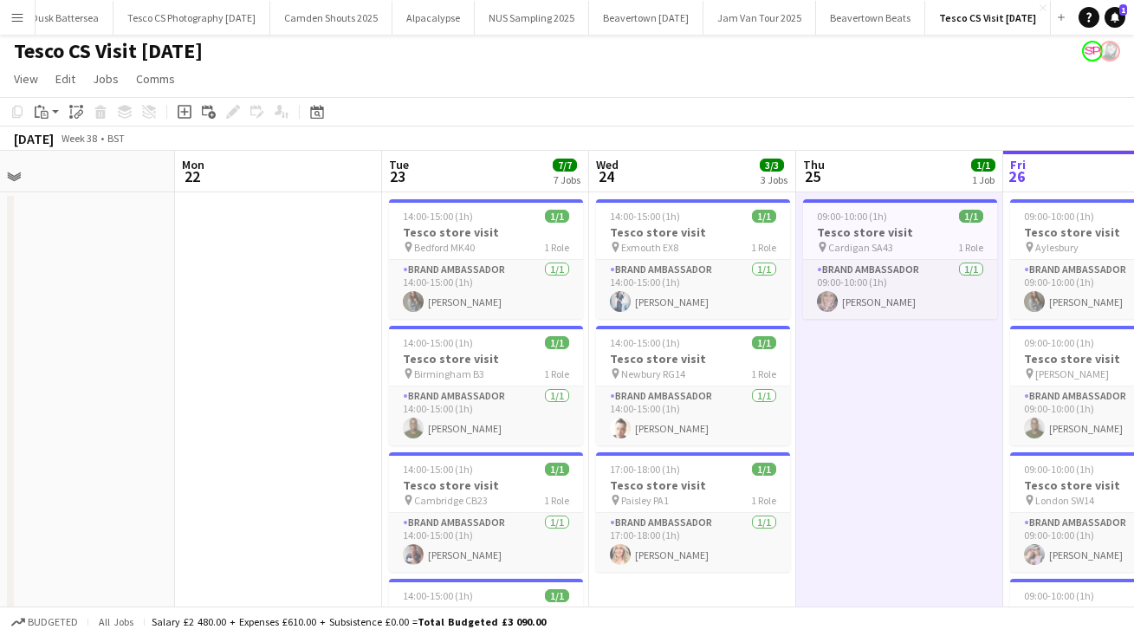
scroll to position [0, 445]
drag, startPoint x: 346, startPoint y: 535, endPoint x: 356, endPoint y: 541, distance: 11.3
click at [356, 542] on app-calendar-viewport "Fri 19 2/2 2 Jobs Sat 20 Sun 21 Mon 22 Tue 23 7/7 7 Jobs Wed 24 3/3 3 Jobs Thu …" at bounding box center [567, 636] width 1134 height 971
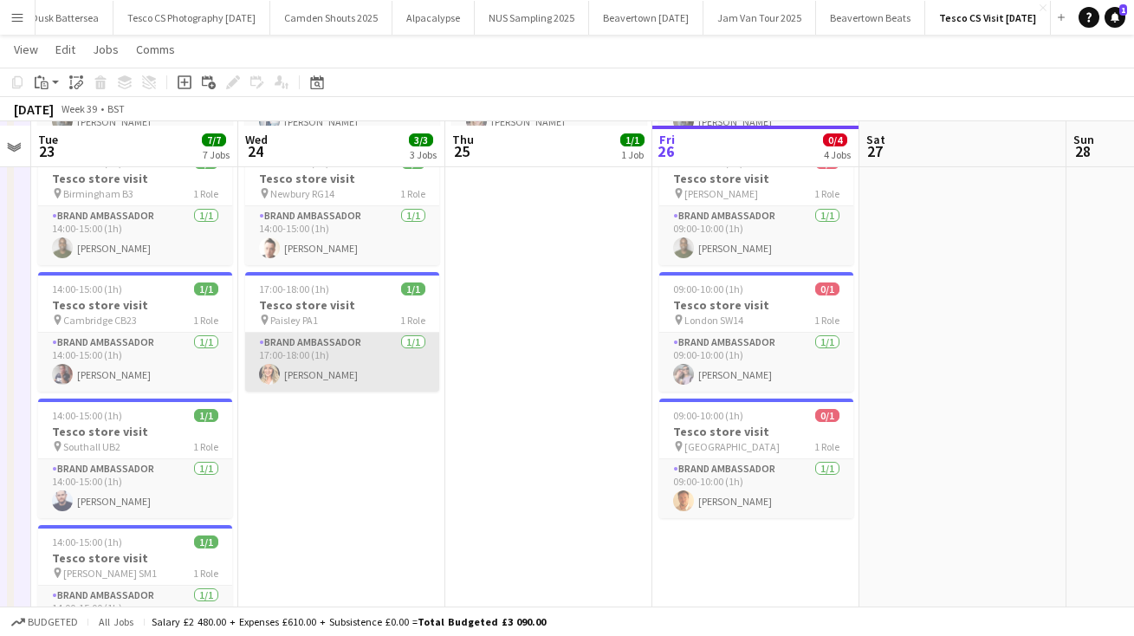
scroll to position [187, 0]
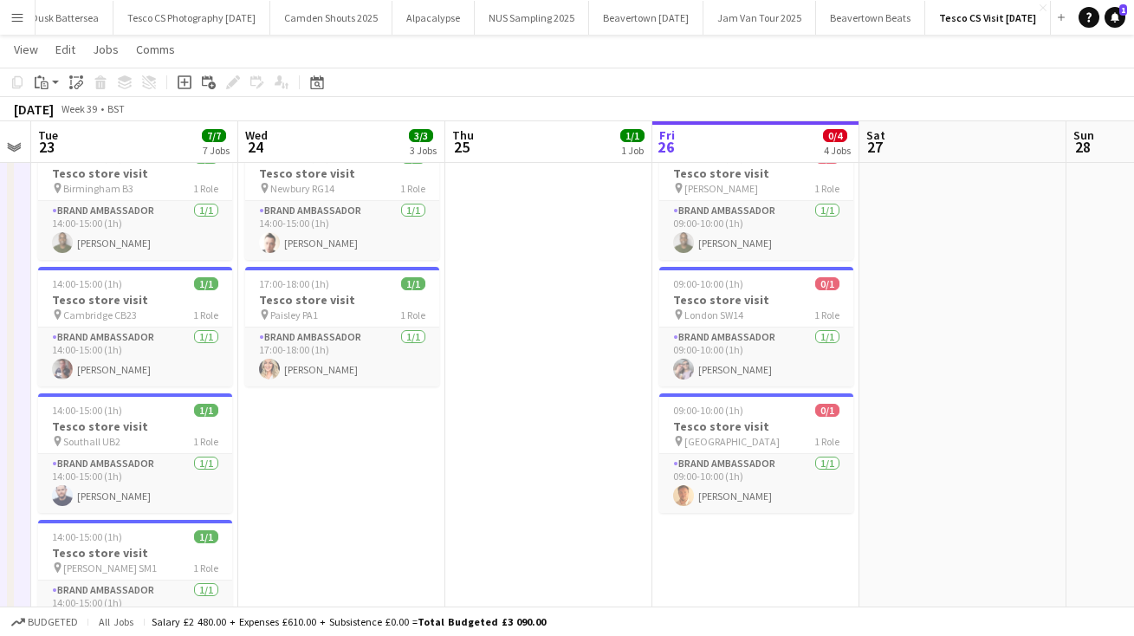
click at [529, 248] on app-date-cell "09:00-10:00 (1h) 1/1 Tesco store visit pin Cardigan SA43 1 Role Brand Ambassado…" at bounding box center [548, 471] width 207 height 929
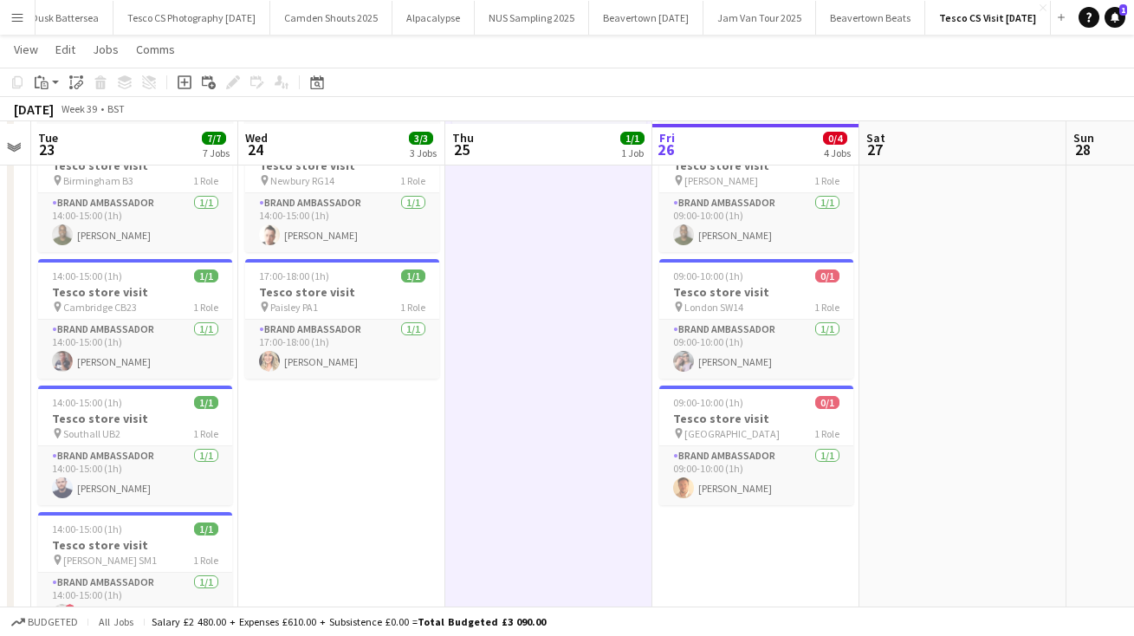
scroll to position [197, 0]
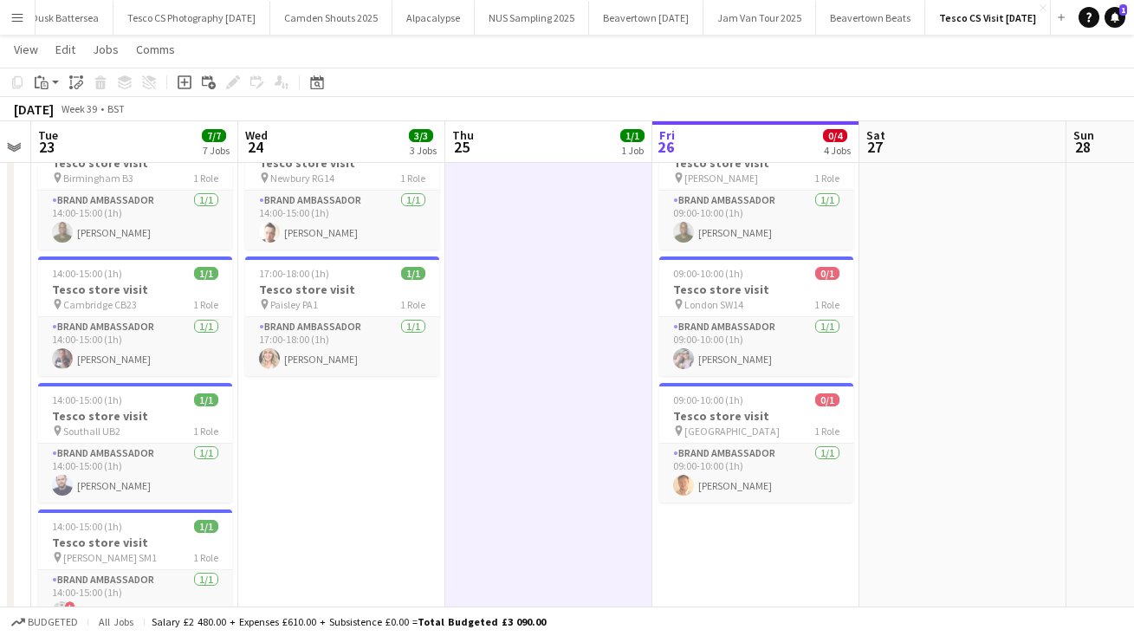
click at [903, 257] on app-date-cell at bounding box center [962, 461] width 207 height 929
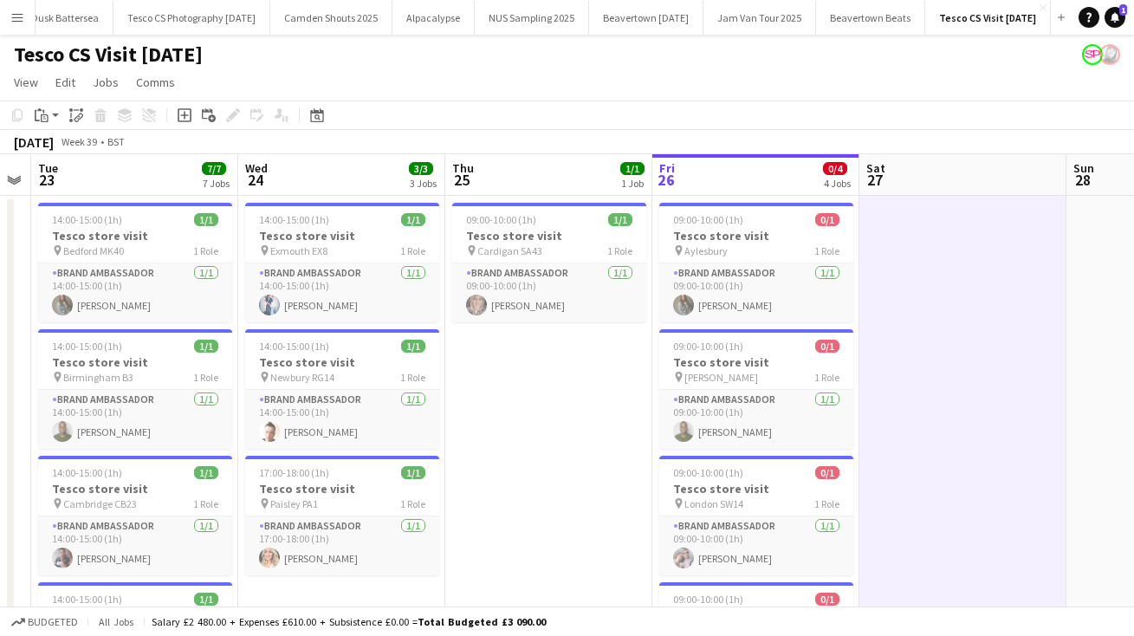
scroll to position [0, 0]
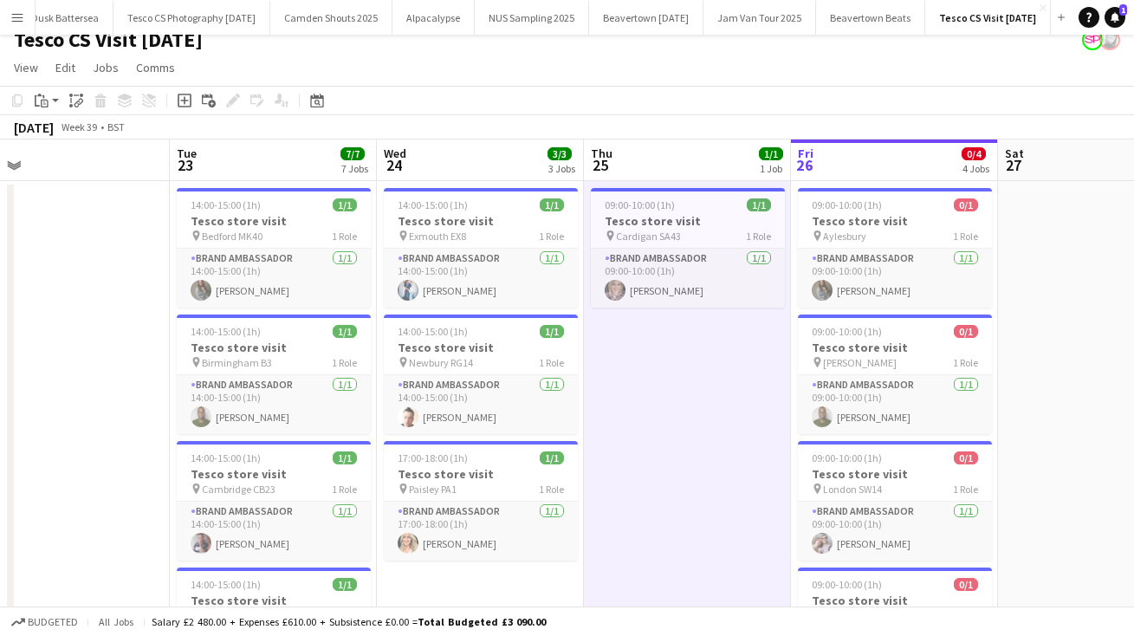
scroll to position [11, 0]
